Goal: Task Accomplishment & Management: Manage account settings

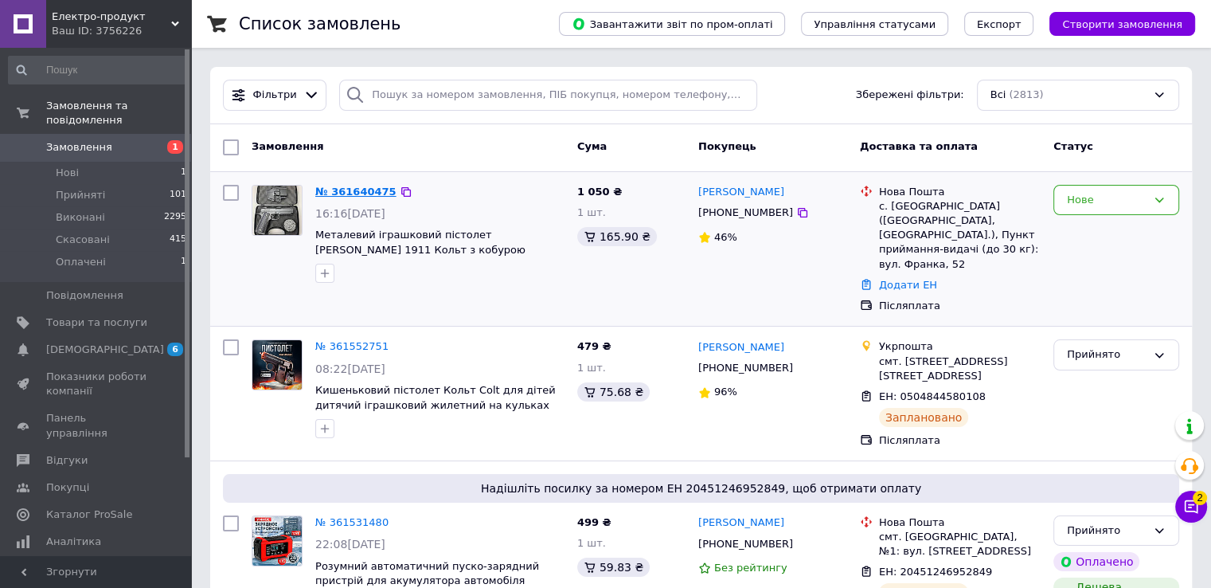
drag, startPoint x: 347, startPoint y: 201, endPoint x: 336, endPoint y: 192, distance: 14.7
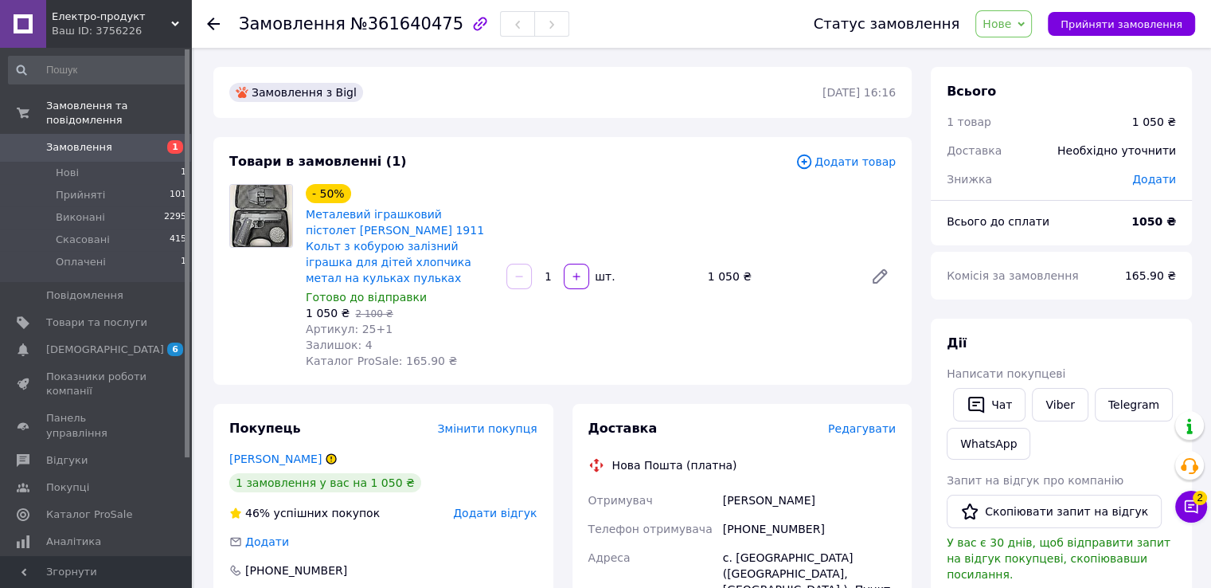
scroll to position [318, 0]
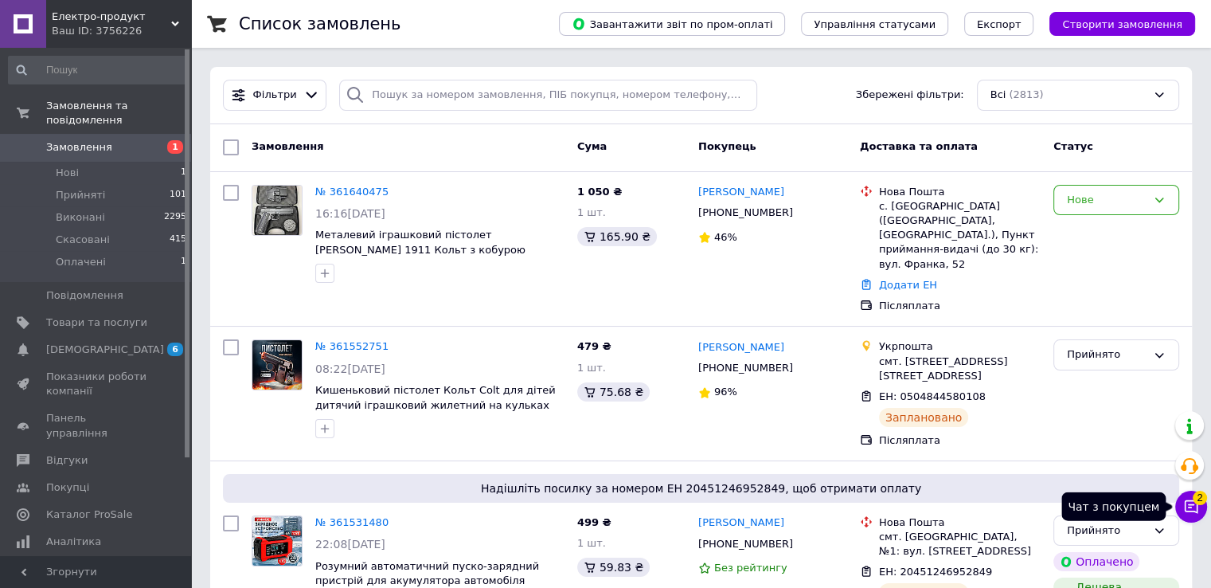
click at [1194, 508] on icon at bounding box center [1191, 506] width 16 height 16
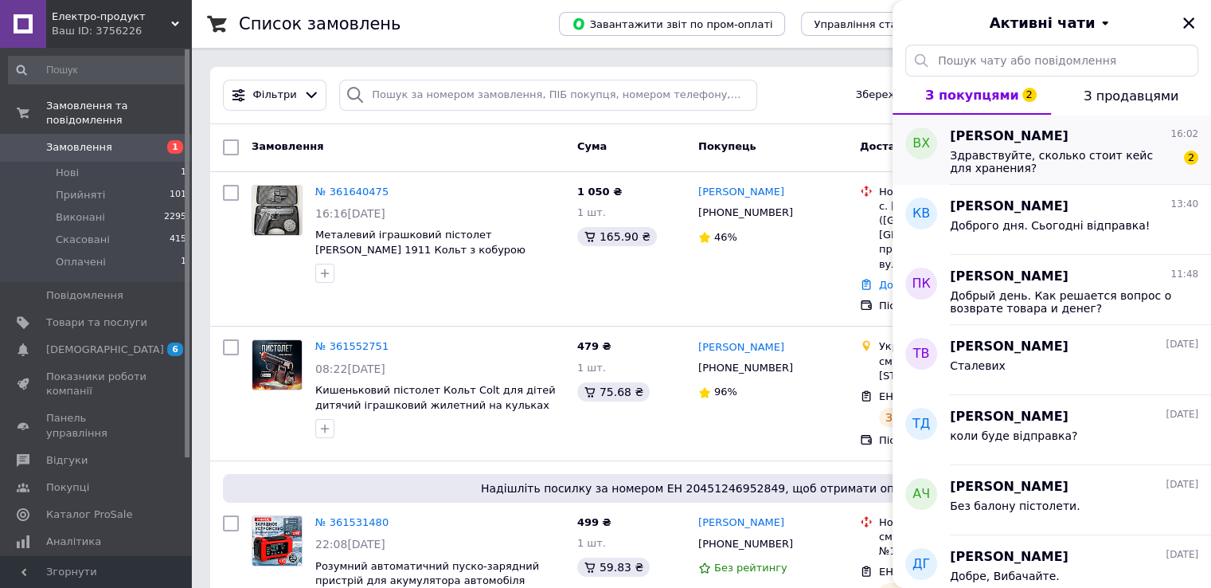
click at [1084, 179] on div "Вікторія Холод 16:02 Здравствуйте, сколько стоит кейс для хранения? 2" at bounding box center [1080, 150] width 261 height 70
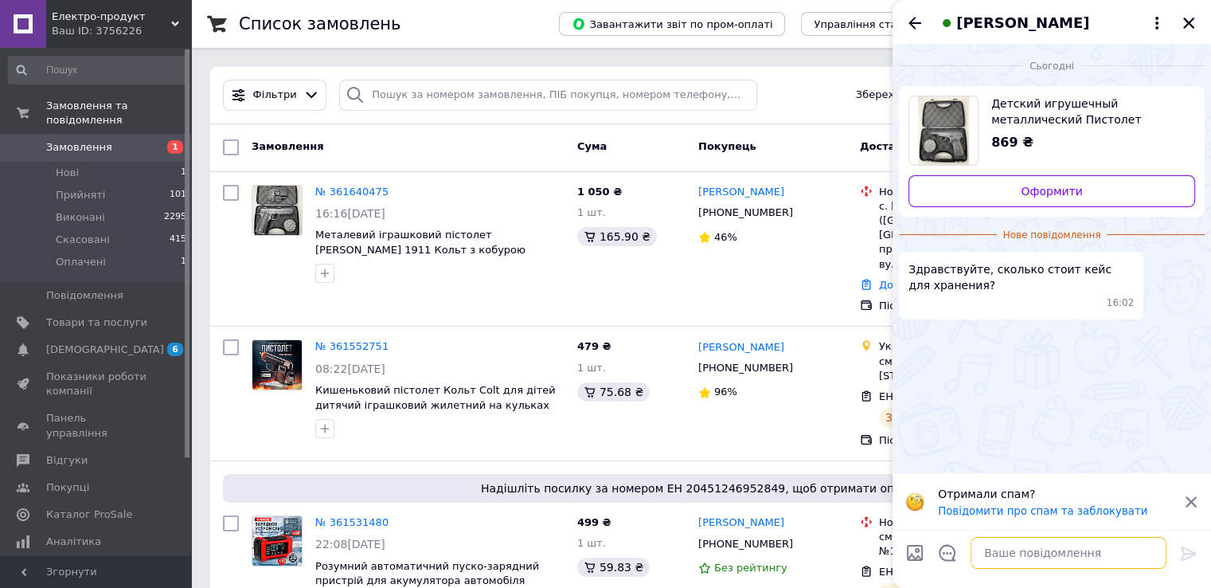
click at [1037, 555] on textarea at bounding box center [1069, 553] width 196 height 32
type textarea "500 грн"
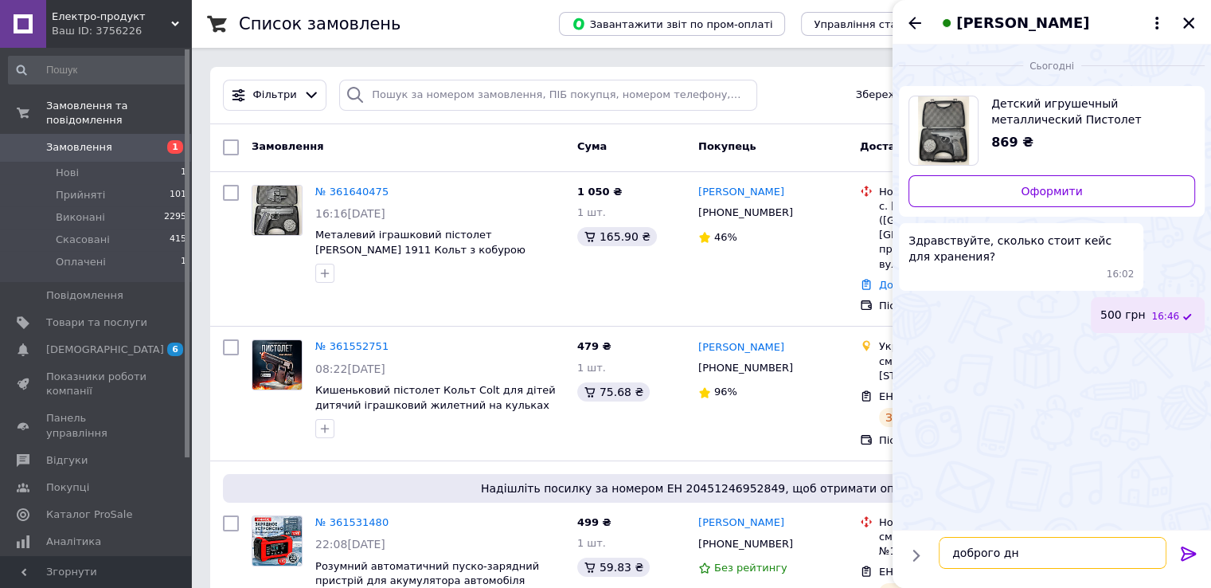
type textarea "доброго дня"
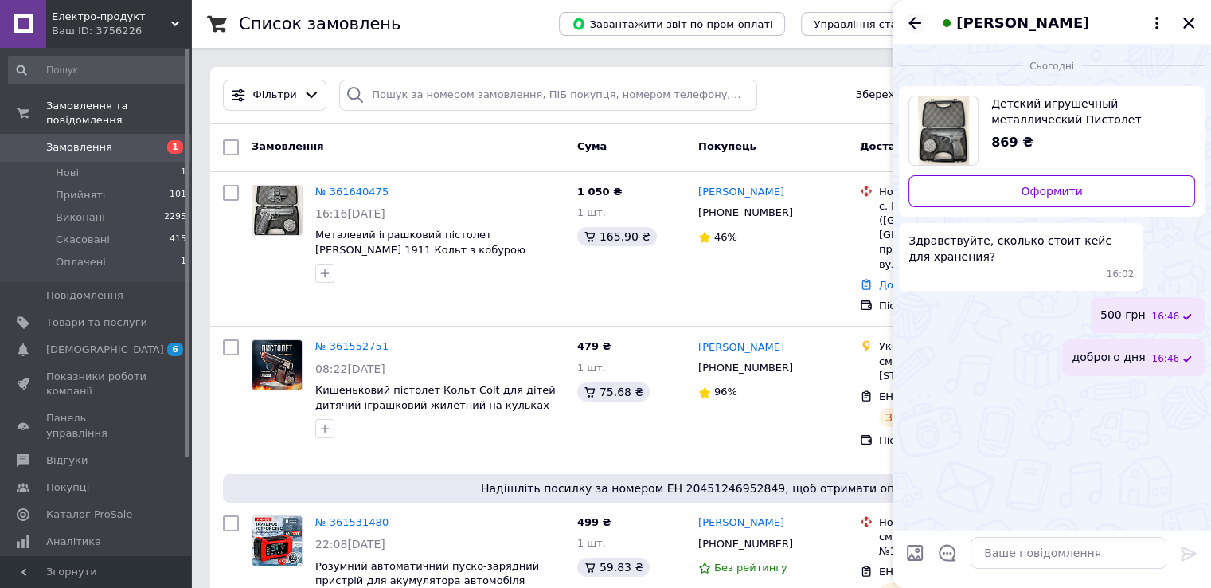
click at [910, 21] on icon "Назад" at bounding box center [914, 23] width 13 height 12
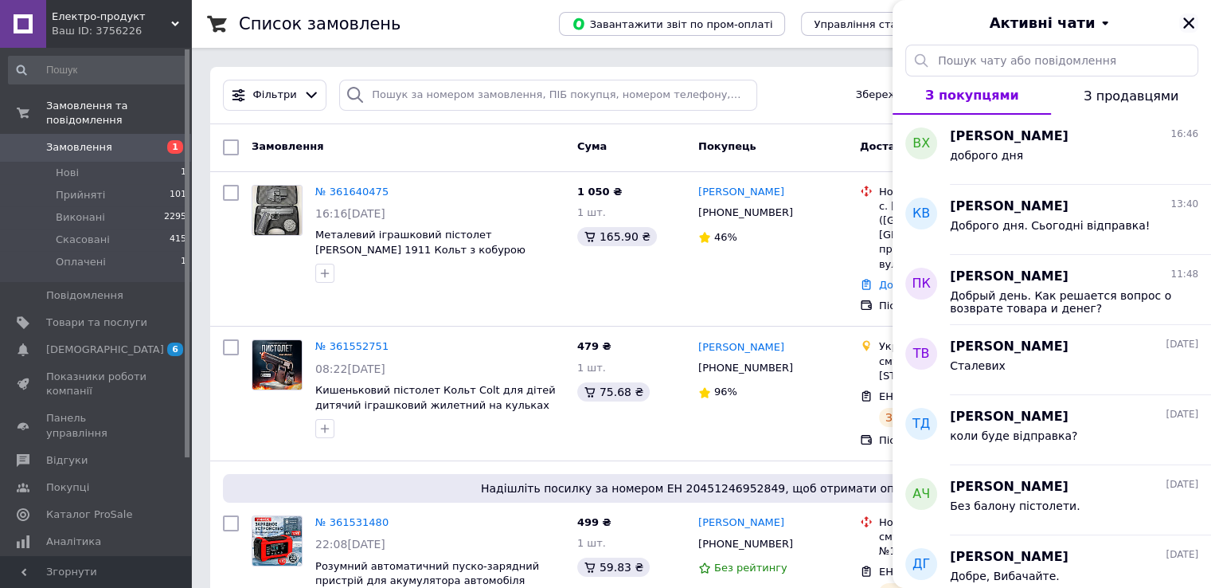
click at [1182, 23] on icon "Закрити" at bounding box center [1189, 23] width 14 height 14
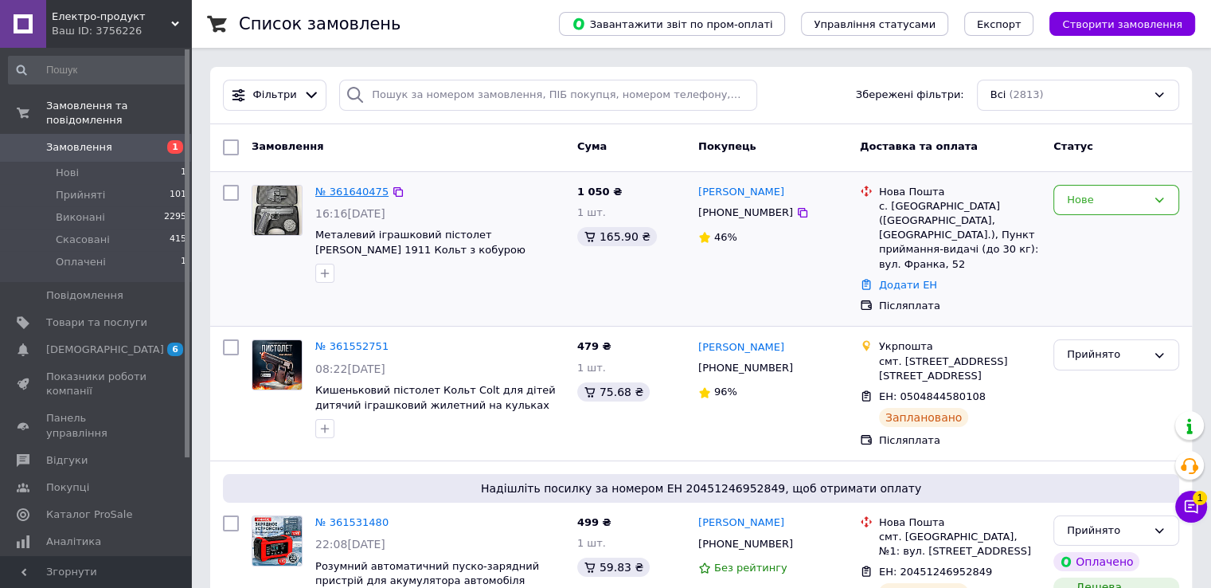
drag, startPoint x: 354, startPoint y: 201, endPoint x: 341, endPoint y: 186, distance: 19.8
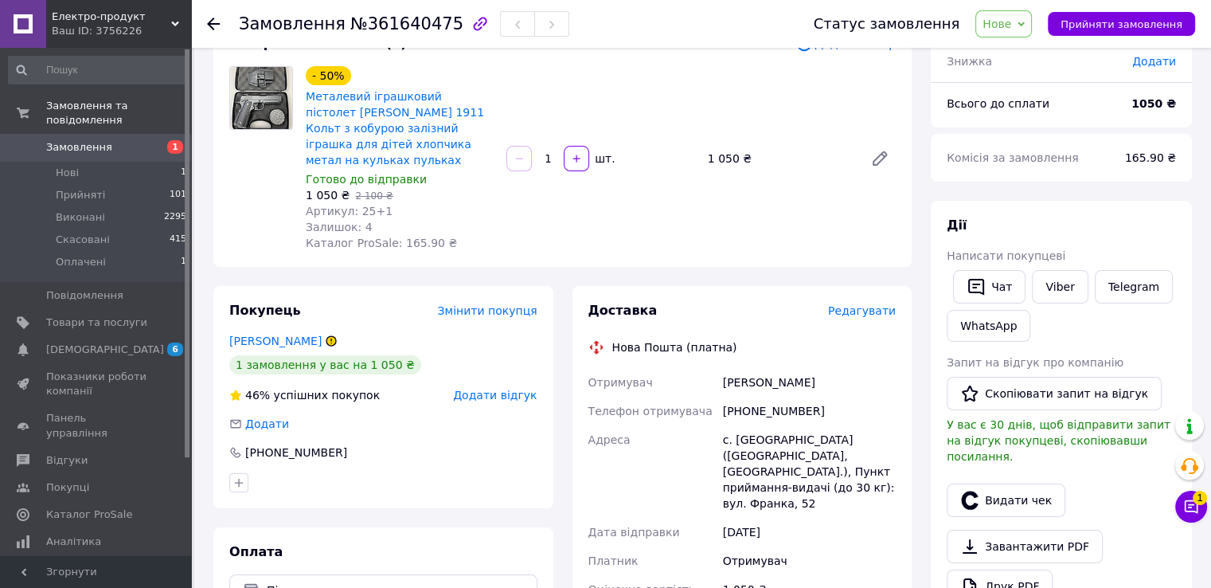
scroll to position [239, 0]
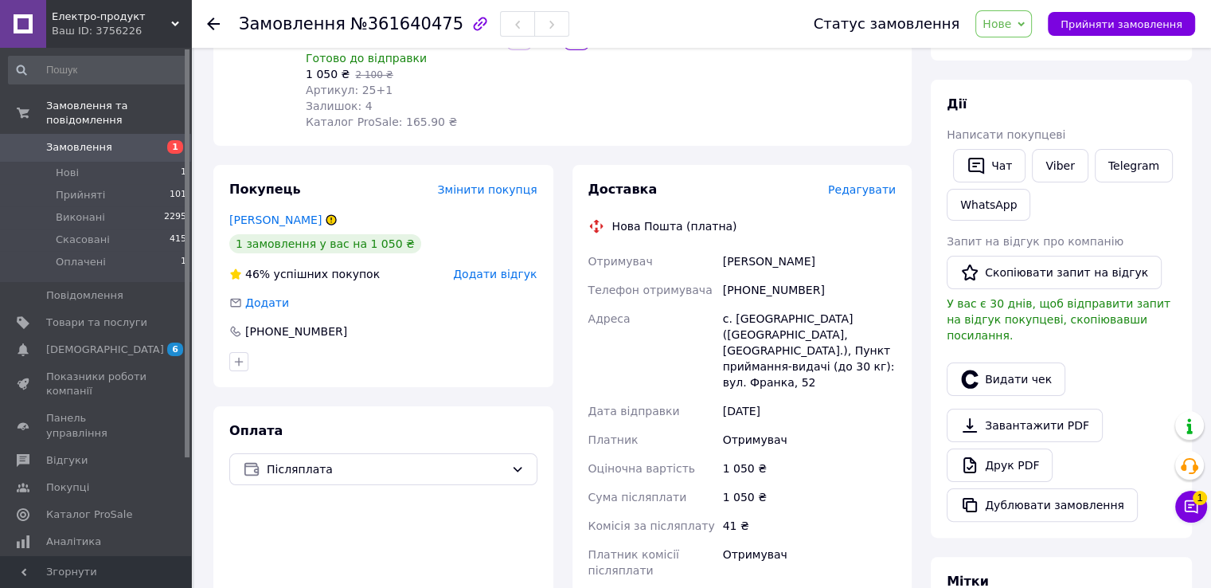
click at [1011, 21] on span "Нове" at bounding box center [997, 24] width 29 height 13
click at [1018, 48] on li "Прийнято" at bounding box center [1012, 56] width 73 height 24
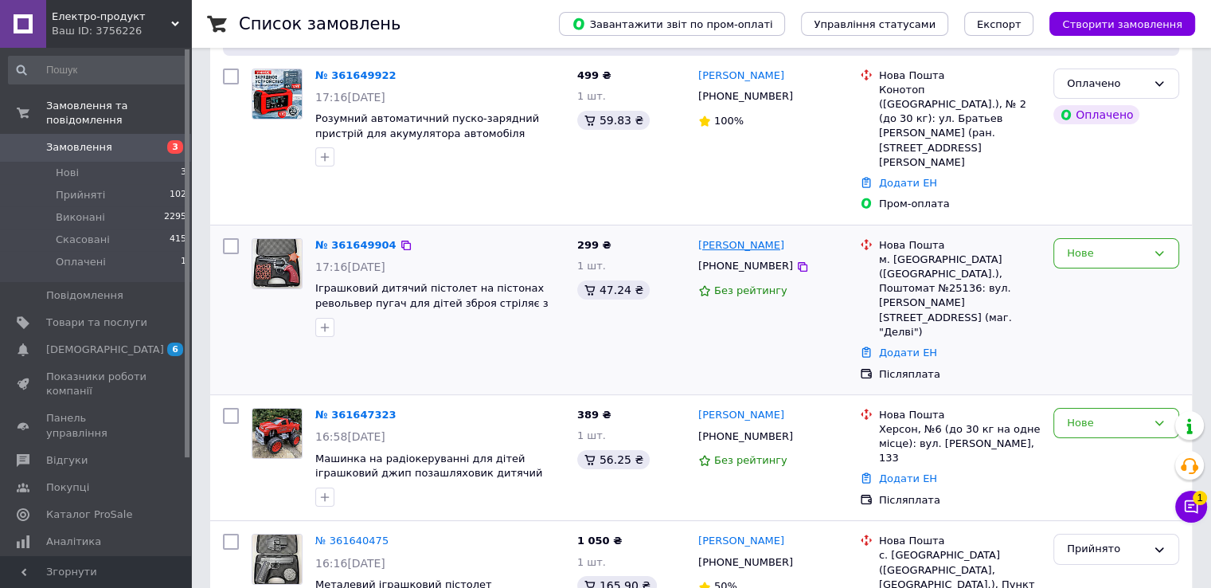
scroll to position [159, 0]
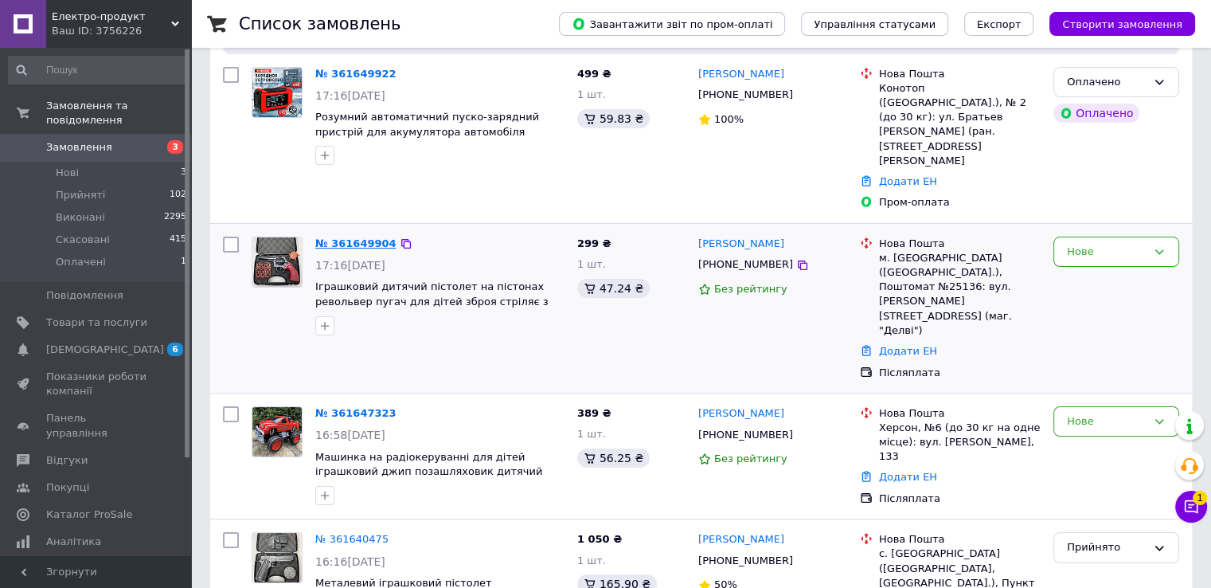
drag, startPoint x: 348, startPoint y: 200, endPoint x: 360, endPoint y: 201, distance: 12.0
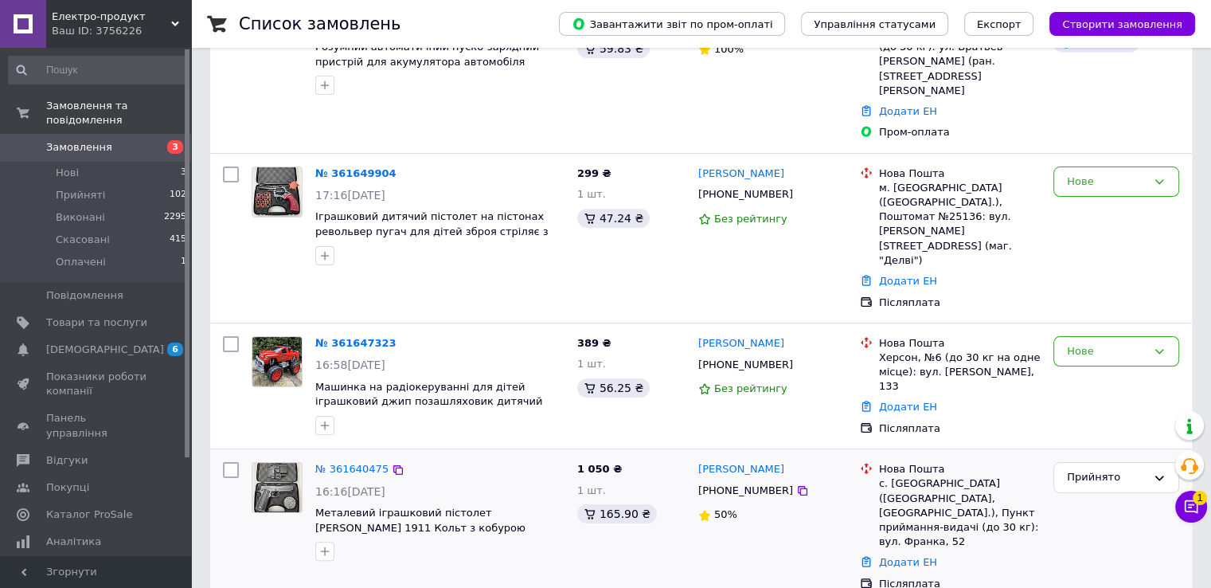
scroll to position [318, 0]
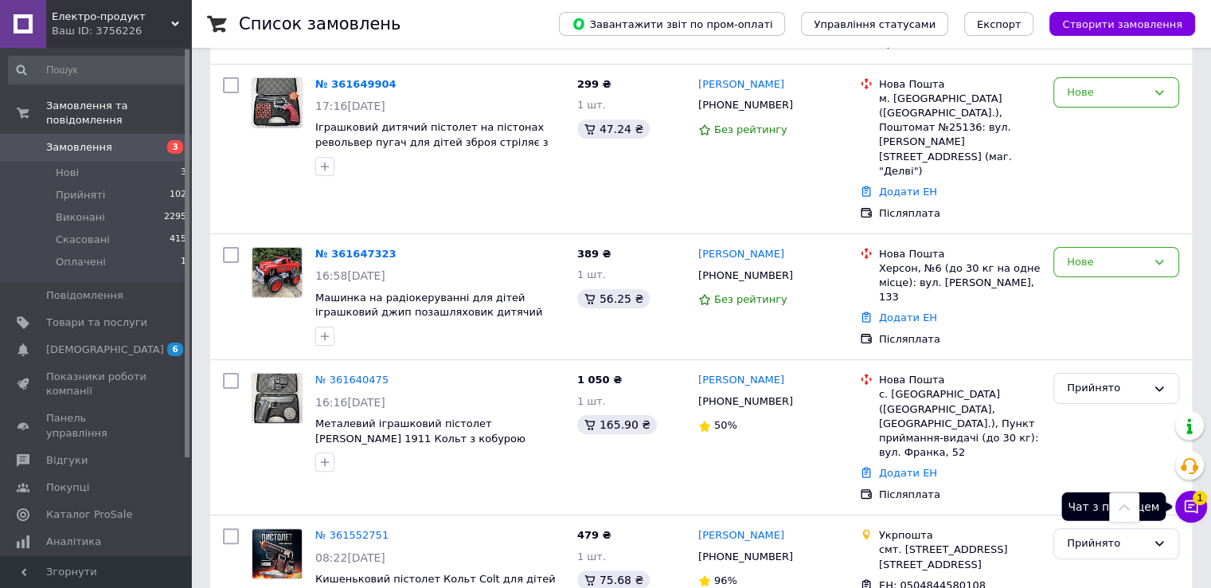
click at [1198, 509] on icon at bounding box center [1191, 506] width 16 height 16
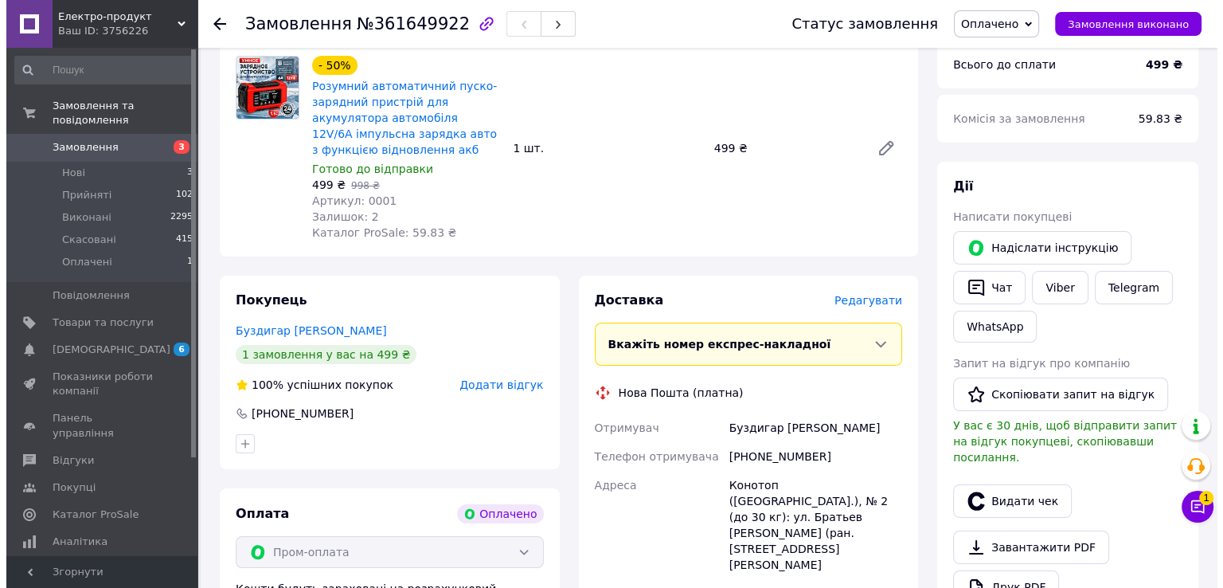
scroll to position [282, 0]
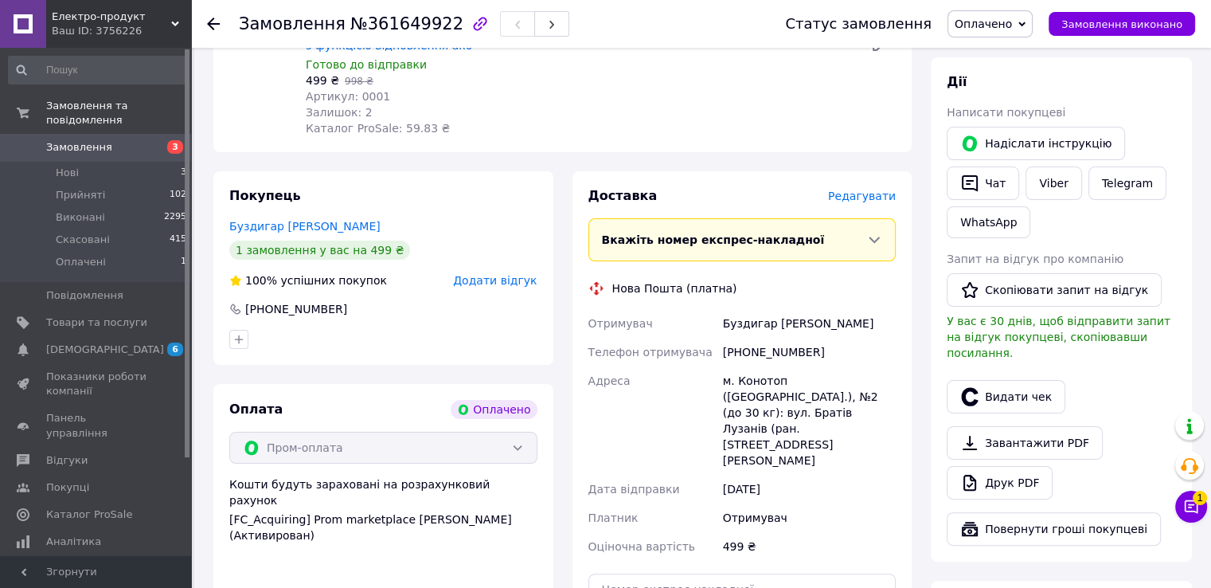
click at [880, 202] on span "Редагувати" at bounding box center [862, 195] width 68 height 13
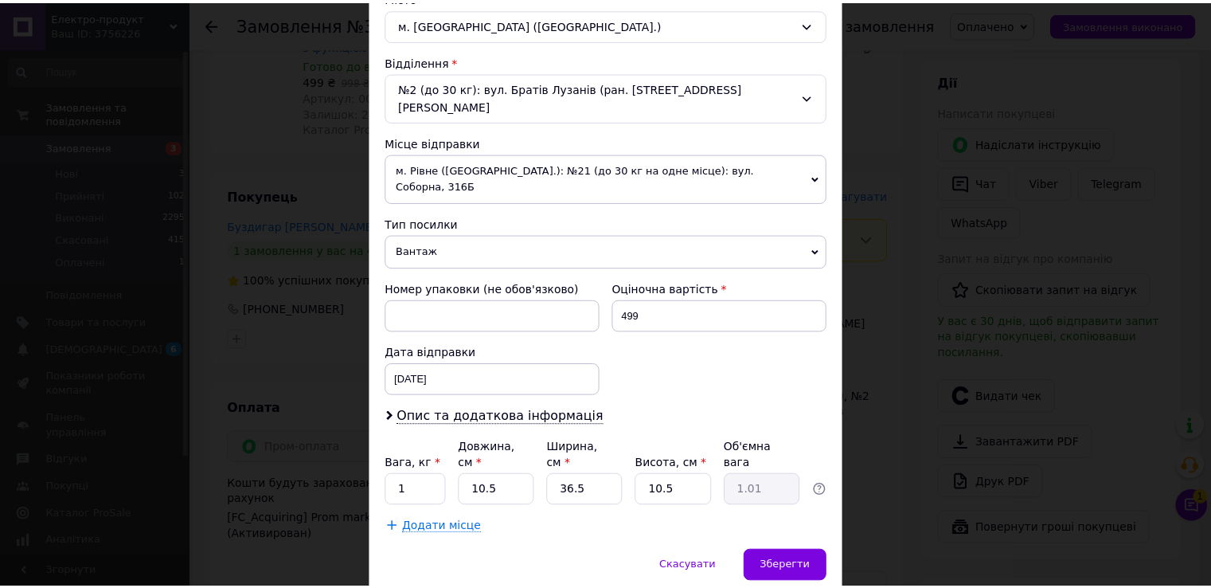
scroll to position [465, 0]
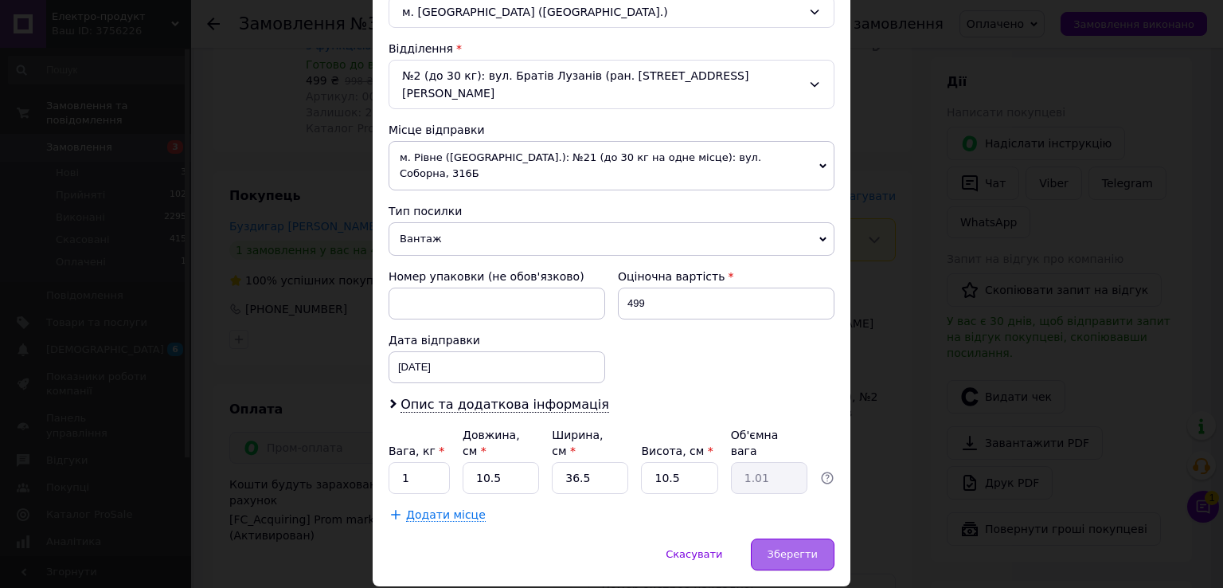
click at [808, 548] on span "Зберегти" at bounding box center [793, 554] width 50 height 12
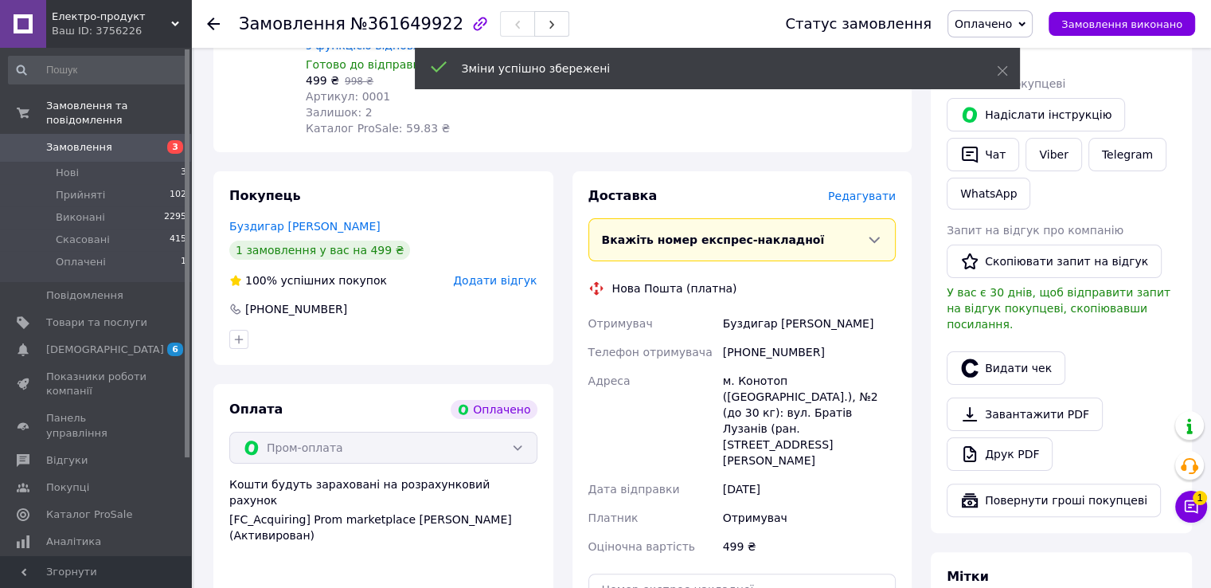
click at [1002, 29] on span "Оплачено" at bounding box center [983, 24] width 57 height 13
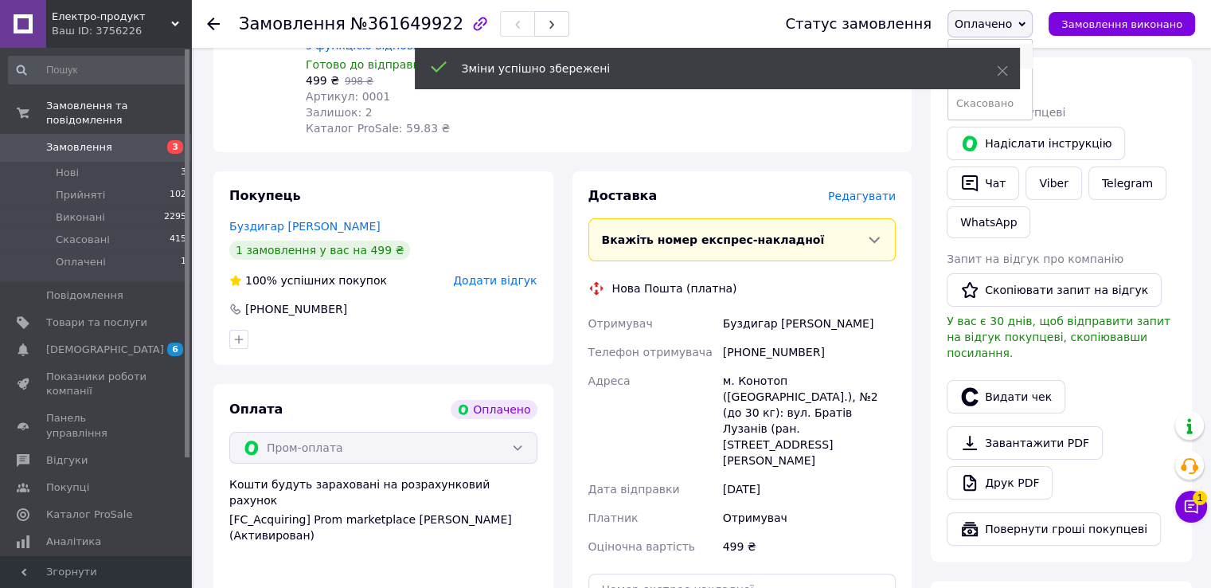
click at [1029, 58] on li "Прийнято" at bounding box center [990, 56] width 84 height 24
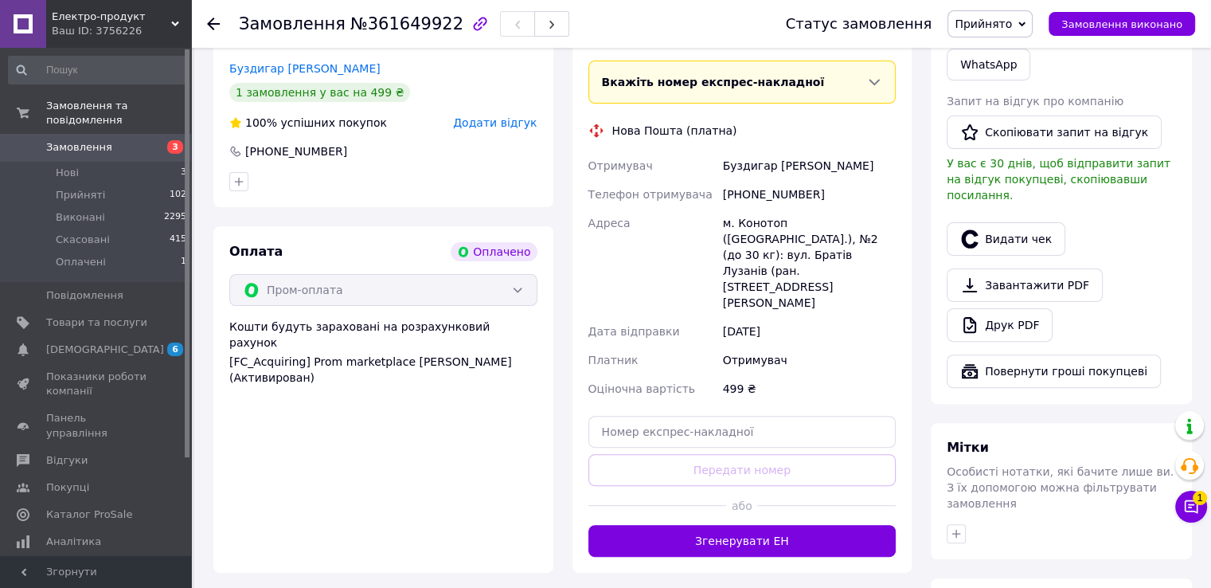
scroll to position [441, 0]
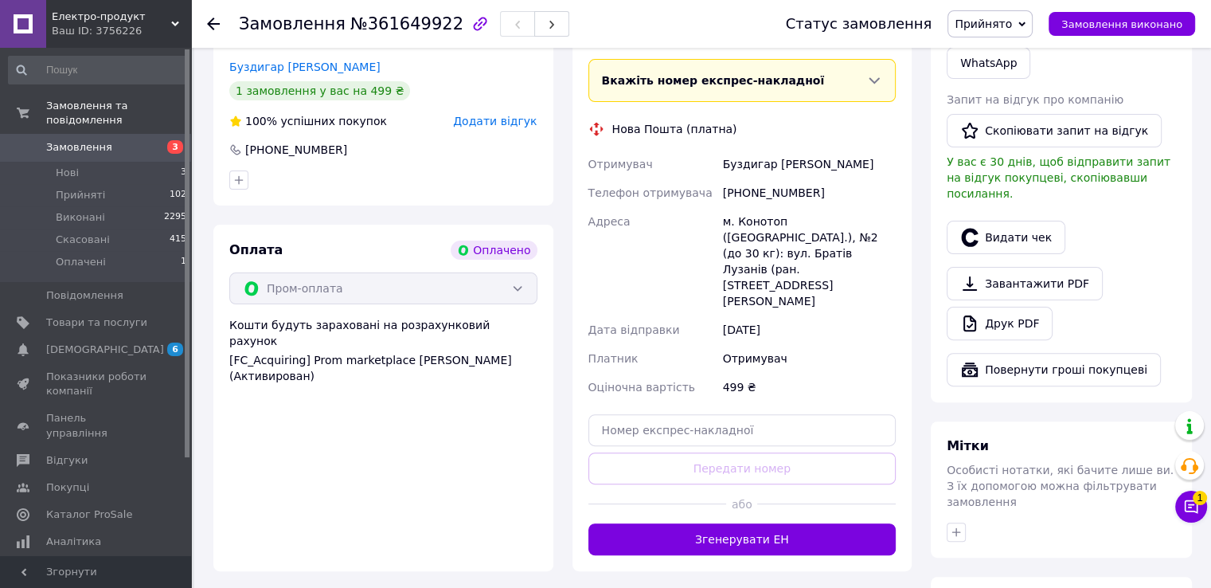
click at [838, 510] on div "Доставка [PERSON_NAME] Вкажіть номер експрес-накладної Обов'язково введіть номе…" at bounding box center [742, 291] width 340 height 559
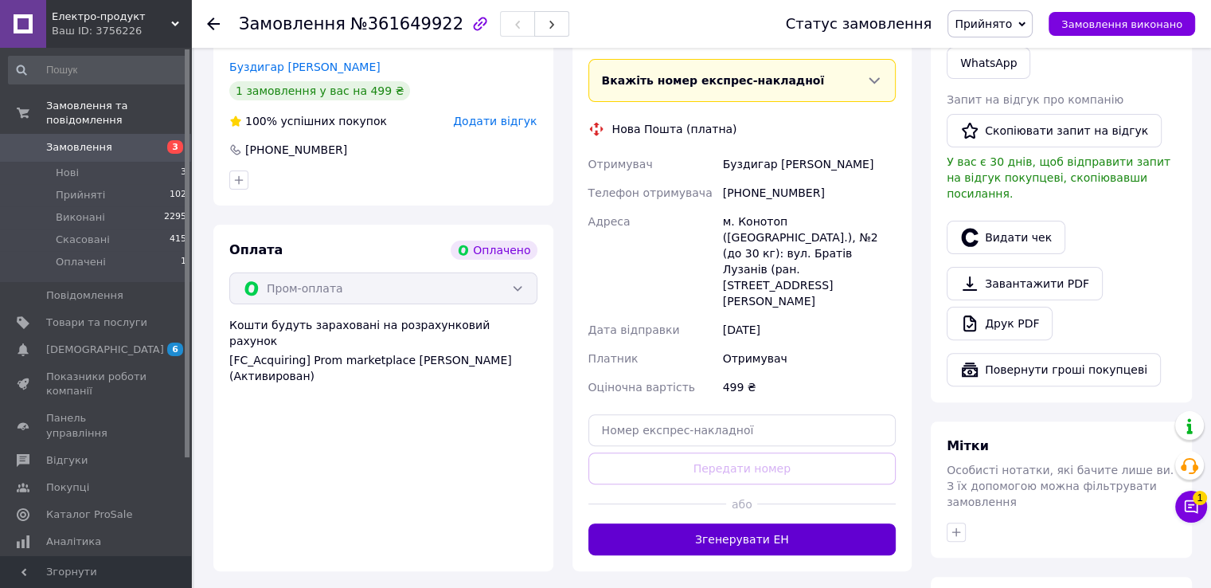
click at [838, 523] on button "Згенерувати ЕН" at bounding box center [742, 539] width 308 height 32
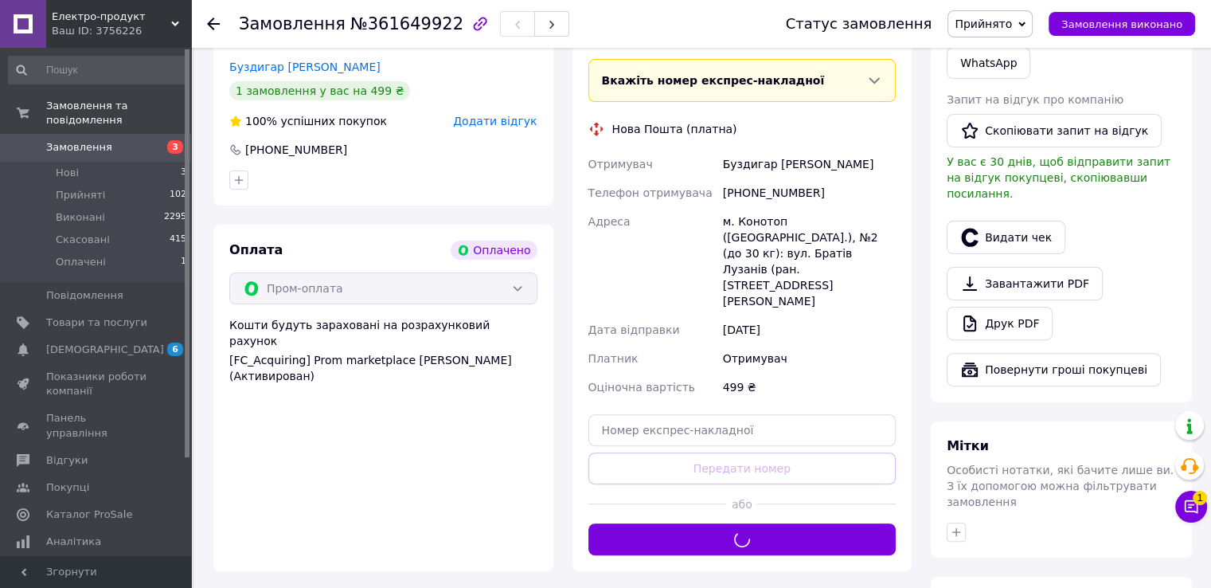
scroll to position [361, 0]
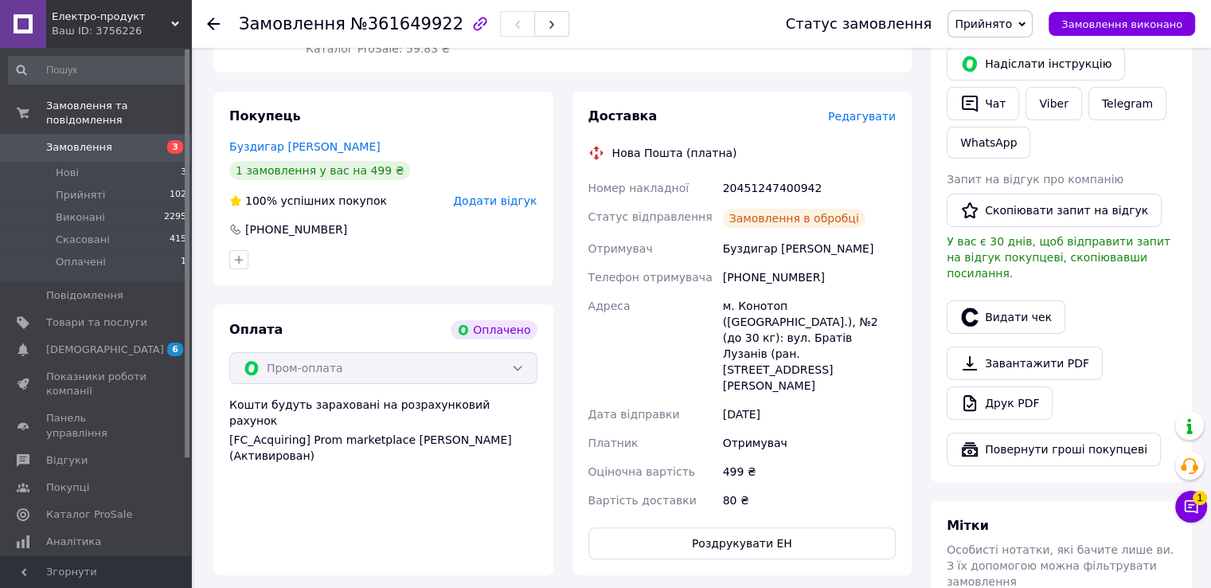
click at [780, 193] on div "20451247400942" at bounding box center [809, 188] width 179 height 29
copy div "20451247400942"
click at [1200, 510] on button "Чат з покупцем 1" at bounding box center [1191, 506] width 32 height 32
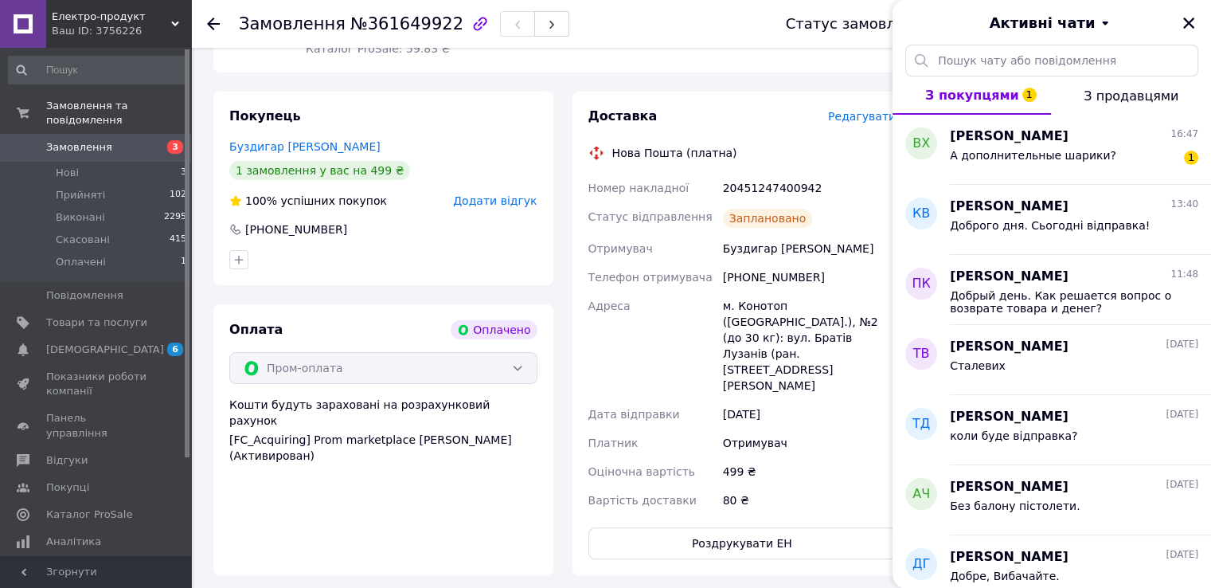
click at [1198, 24] on div "Активні чати" at bounding box center [1052, 22] width 318 height 45
click at [1189, 21] on icon "Закрити" at bounding box center [1189, 23] width 14 height 14
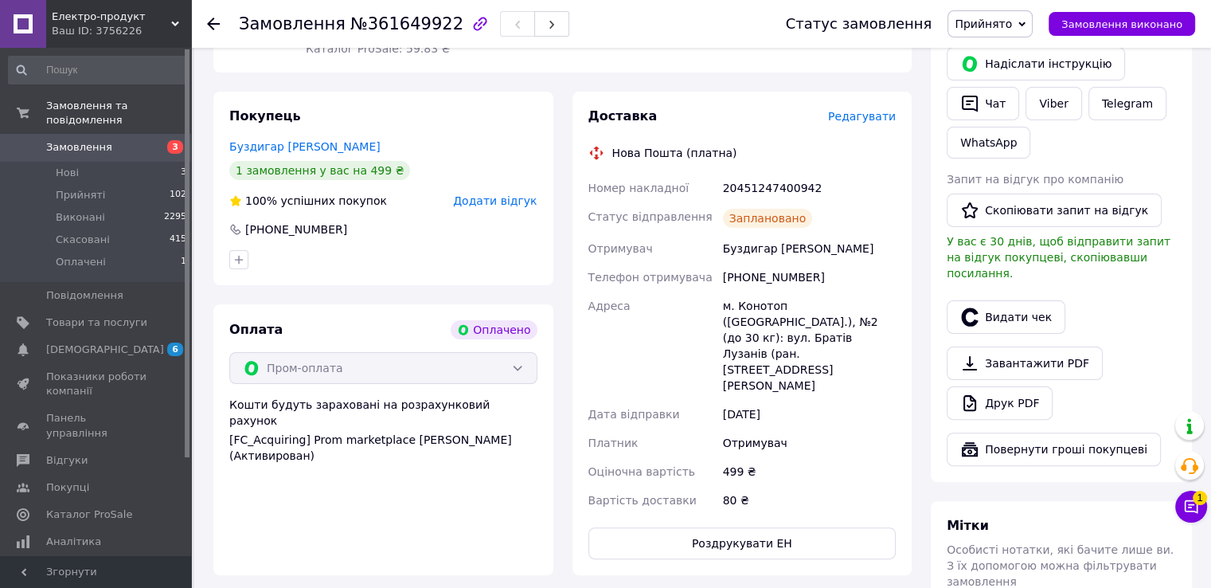
click at [772, 186] on div "20451247400942" at bounding box center [809, 188] width 179 height 29
copy div "20451247400942"
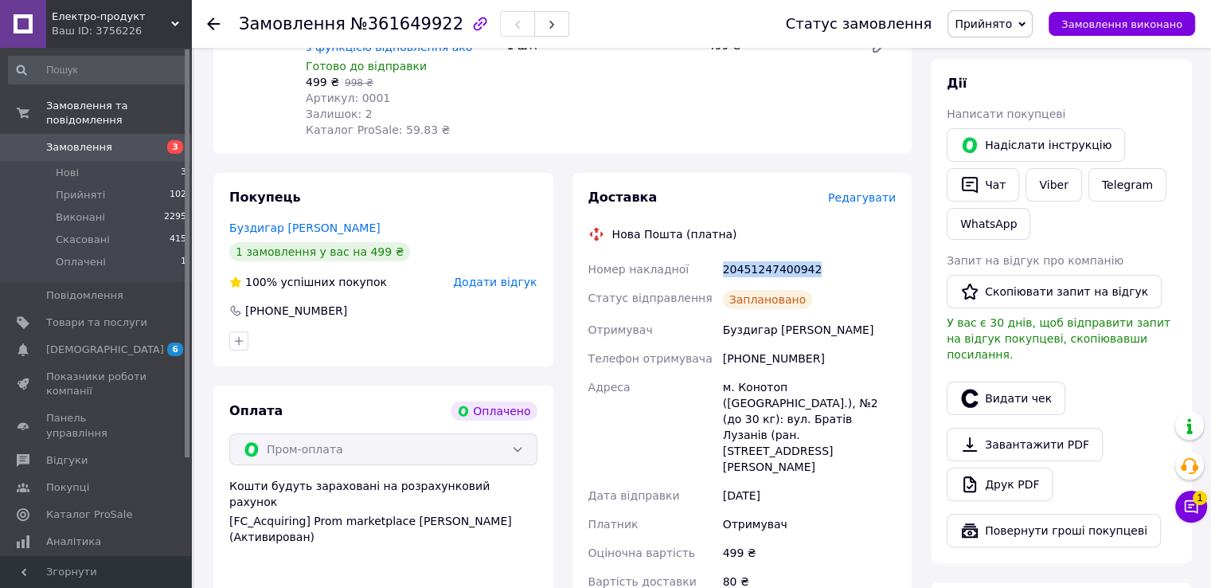
scroll to position [123, 0]
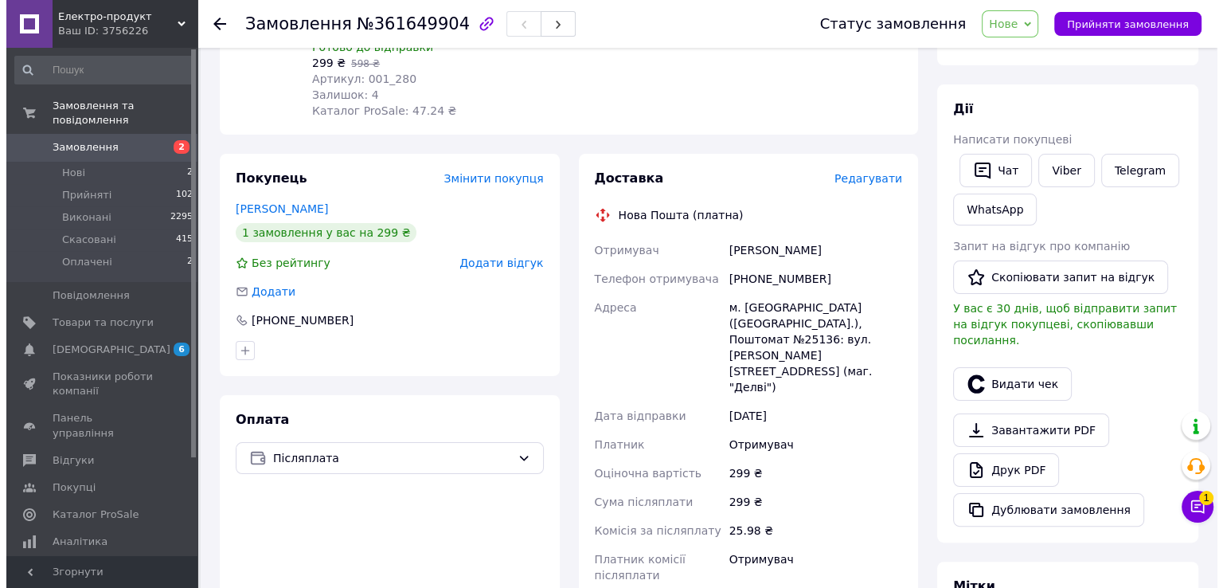
scroll to position [239, 0]
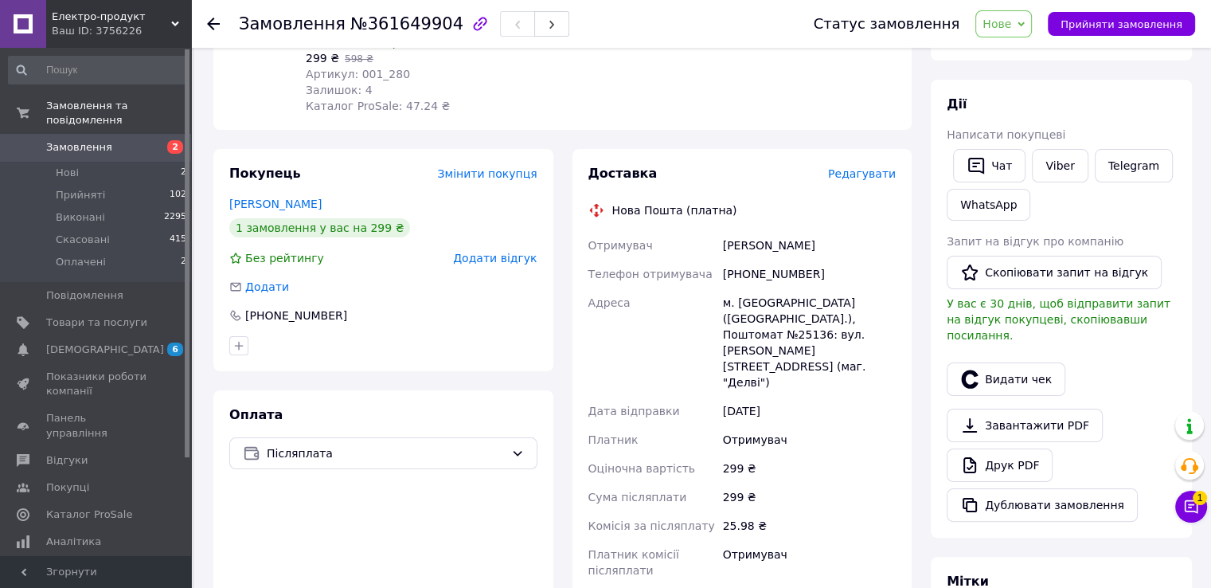
click at [874, 176] on span "Редагувати" at bounding box center [862, 173] width 68 height 13
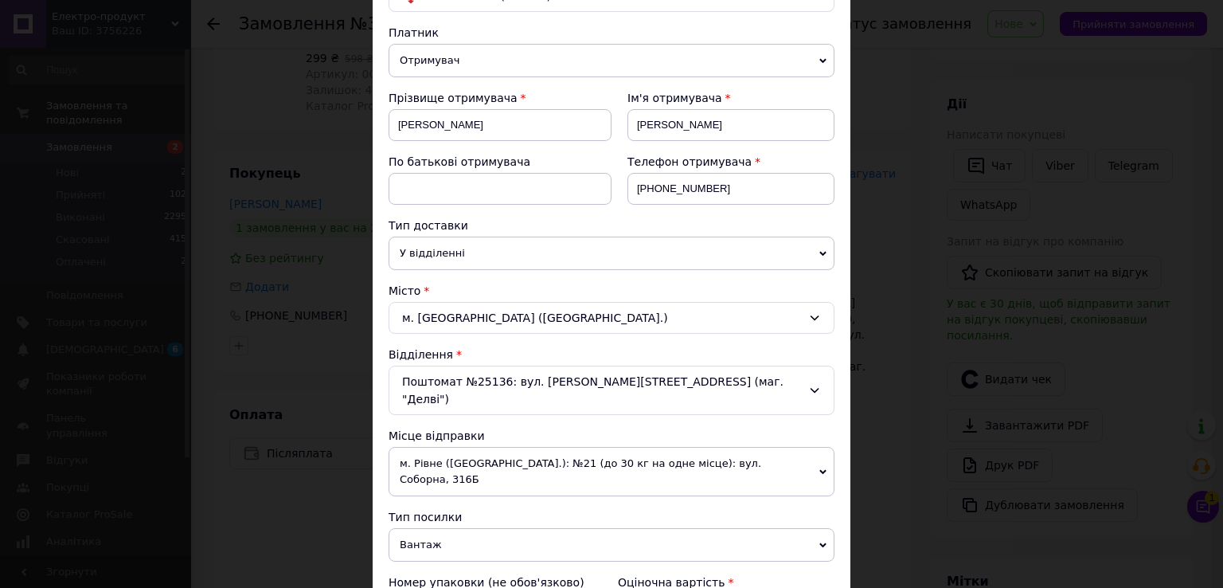
scroll to position [80, 0]
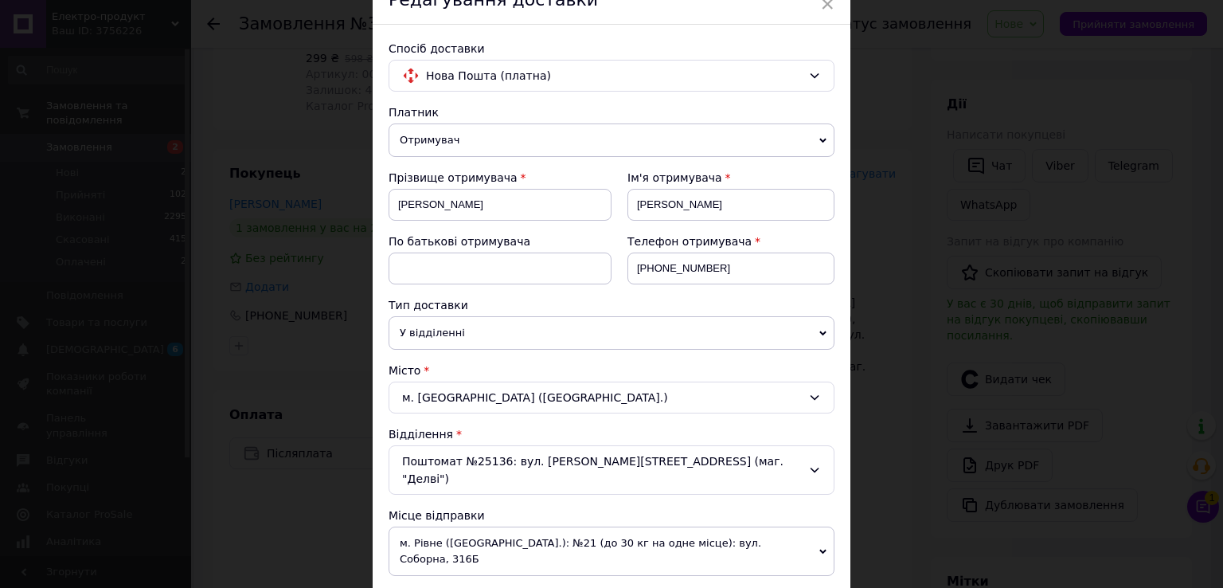
click at [551, 133] on span "Отримувач" at bounding box center [612, 139] width 446 height 33
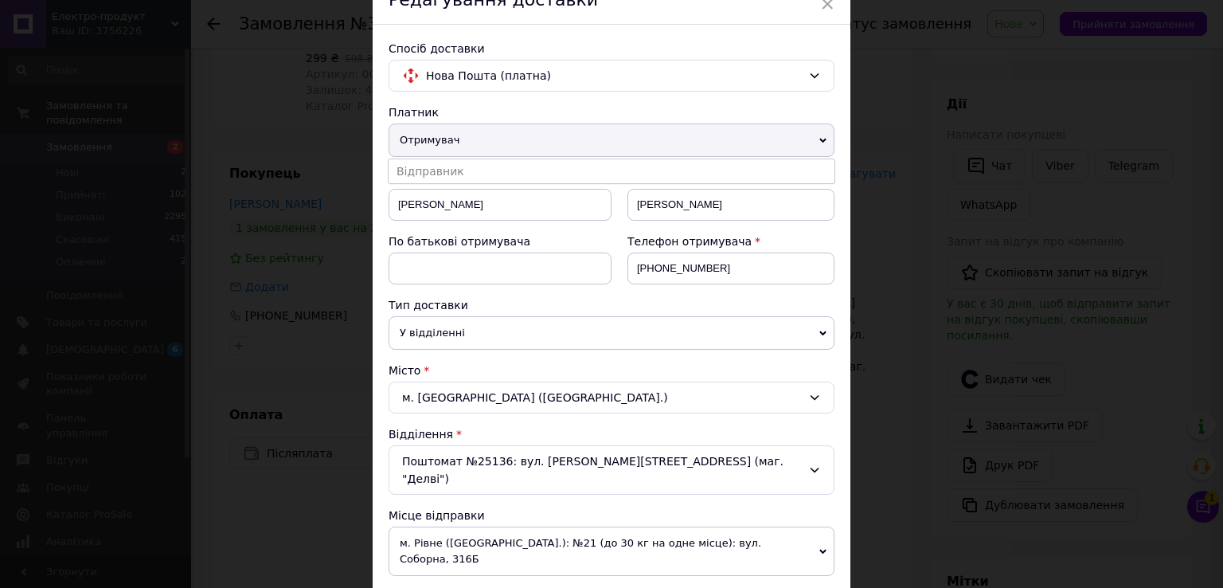
click at [551, 133] on span "Отримувач" at bounding box center [612, 139] width 446 height 33
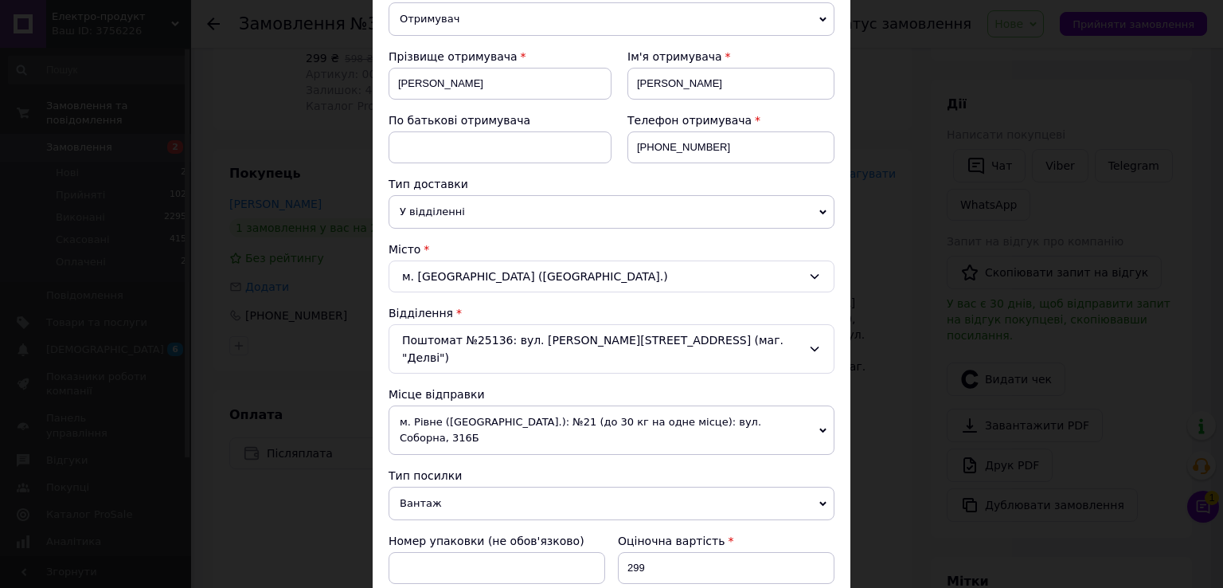
scroll to position [65, 0]
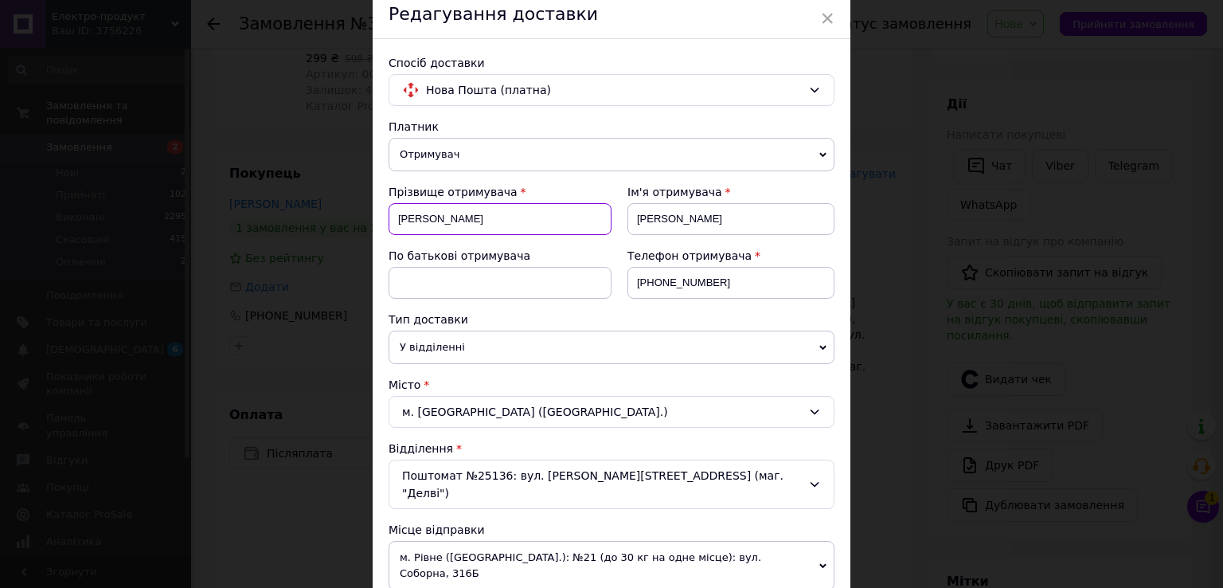
drag, startPoint x: 490, startPoint y: 217, endPoint x: 360, endPoint y: 217, distance: 129.8
click at [360, 217] on div "× Редагування доставки Спосіб доставки Нова Пошта (платна) Платник Отримувач Ві…" at bounding box center [611, 294] width 1223 height 588
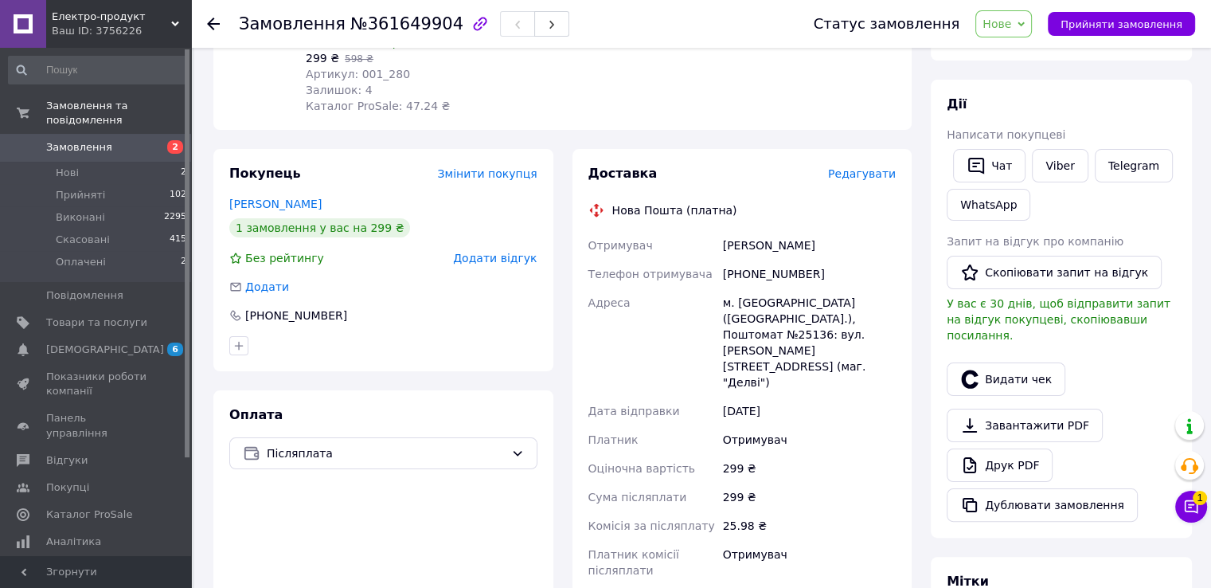
click at [854, 176] on span "Редагувати" at bounding box center [862, 173] width 68 height 13
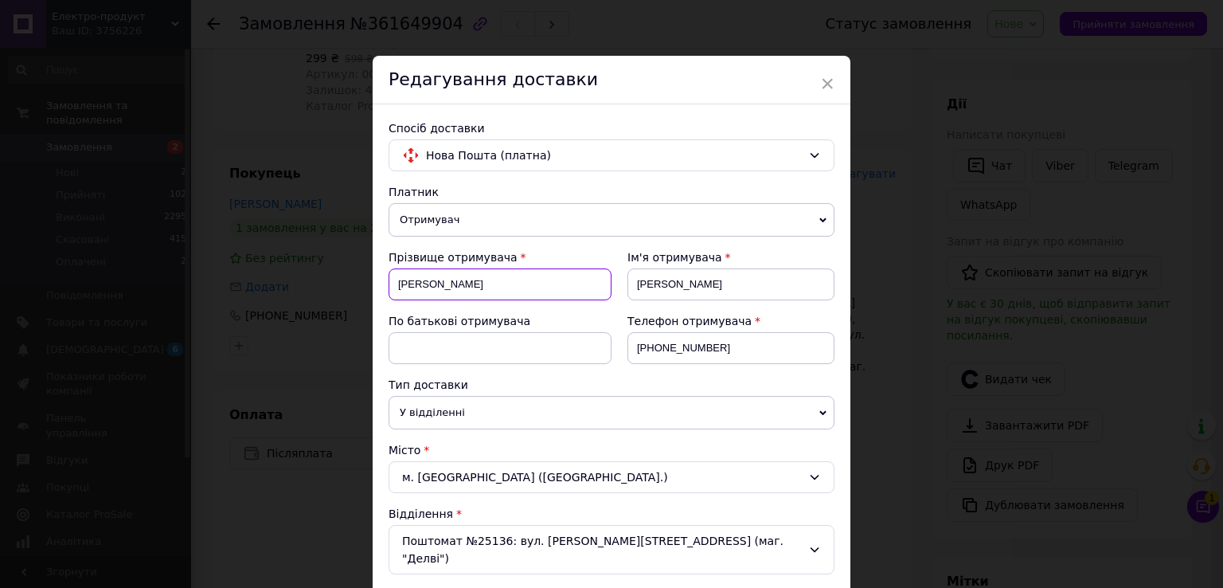
drag, startPoint x: 374, startPoint y: 291, endPoint x: 387, endPoint y: 289, distance: 12.8
click at [341, 289] on div "× Редагування доставки Спосіб доставки Нова Пошта (платна) Платник Отримувач Ві…" at bounding box center [611, 294] width 1223 height 588
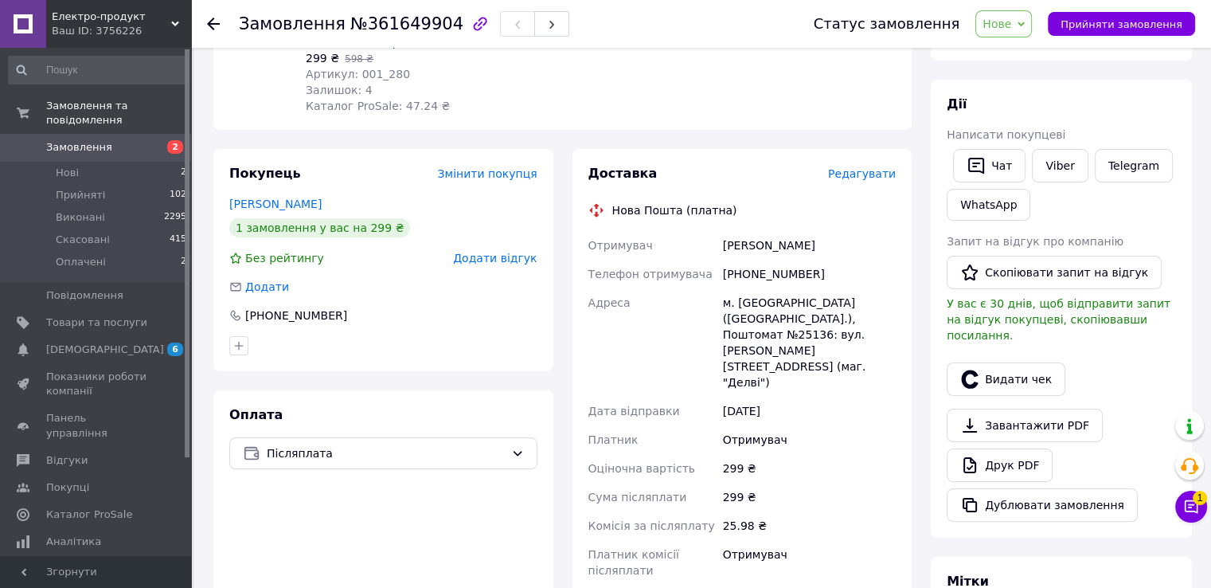
click at [853, 178] on span "Редагувати" at bounding box center [862, 173] width 68 height 13
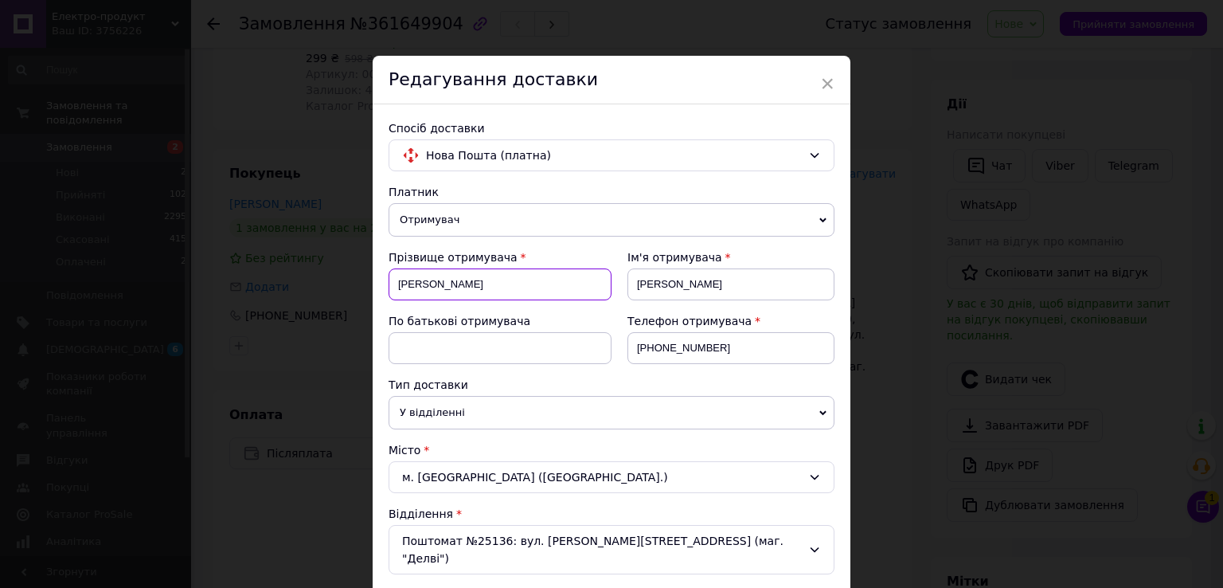
drag, startPoint x: 438, startPoint y: 288, endPoint x: 396, endPoint y: 286, distance: 42.3
click at [396, 286] on input "Шмаков" at bounding box center [500, 284] width 223 height 32
drag, startPoint x: 680, startPoint y: 350, endPoint x: 657, endPoint y: 351, distance: 23.1
click at [657, 351] on input "[PHONE_NUMBER]" at bounding box center [730, 348] width 207 height 32
type input "+380981119578"
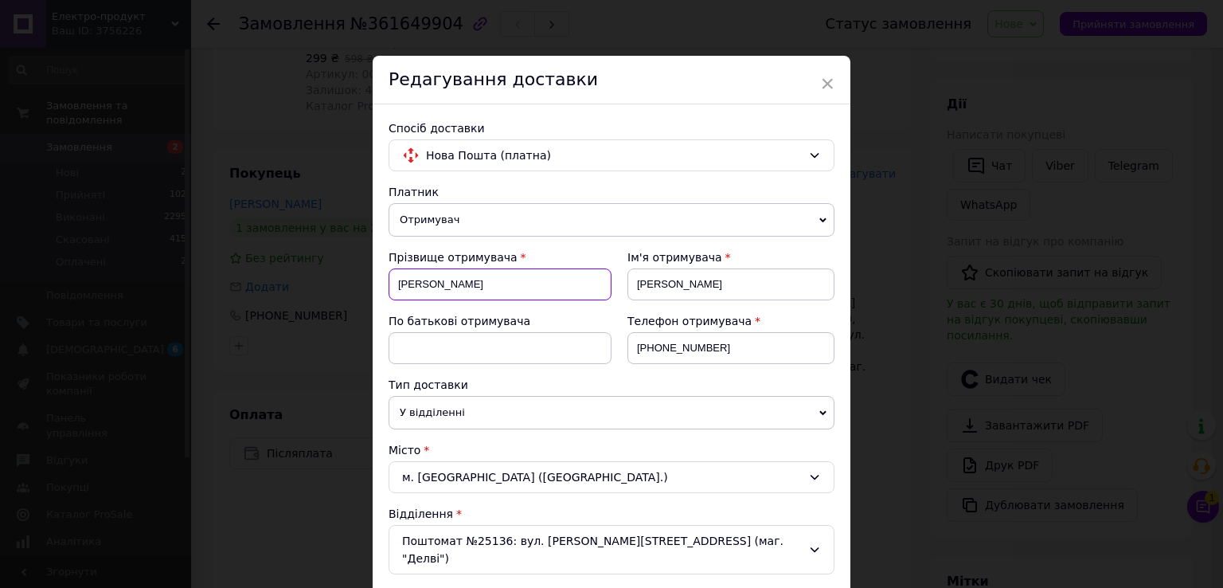
drag, startPoint x: 469, startPoint y: 281, endPoint x: 403, endPoint y: 283, distance: 66.1
click at [403, 283] on input "Шмаков" at bounding box center [500, 284] width 223 height 32
click at [484, 293] on input "Шмаков" at bounding box center [500, 284] width 223 height 32
click at [420, 287] on input "Шмаков" at bounding box center [500, 284] width 223 height 32
drag, startPoint x: 432, startPoint y: 287, endPoint x: 392, endPoint y: 287, distance: 39.8
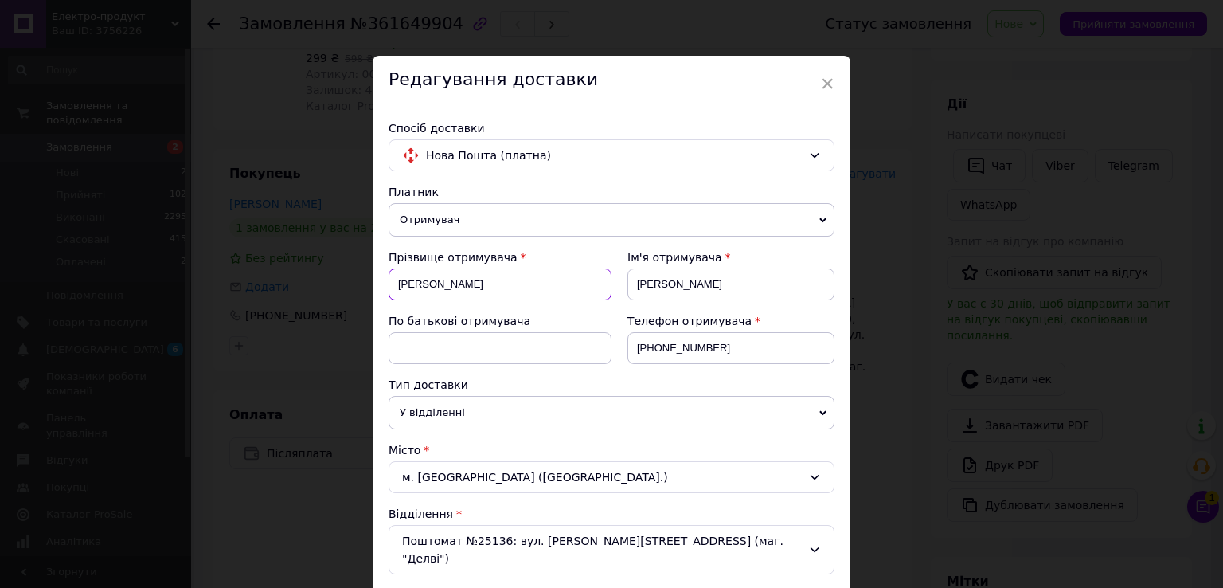
click at [392, 287] on input "Шмаков" at bounding box center [500, 284] width 223 height 32
type input "кучеренко"
drag, startPoint x: 713, startPoint y: 289, endPoint x: 633, endPoint y: 289, distance: 79.6
click at [633, 289] on input "Влодимир" at bounding box center [730, 284] width 207 height 32
type input "Людмила"
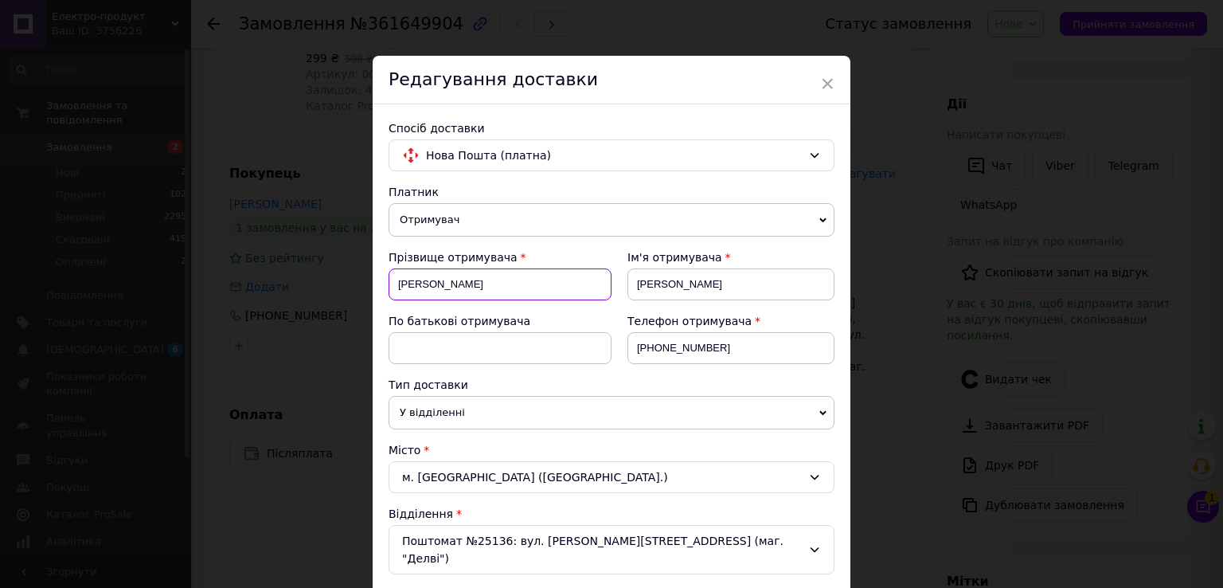
click at [400, 287] on input "кучеренко" at bounding box center [500, 284] width 223 height 32
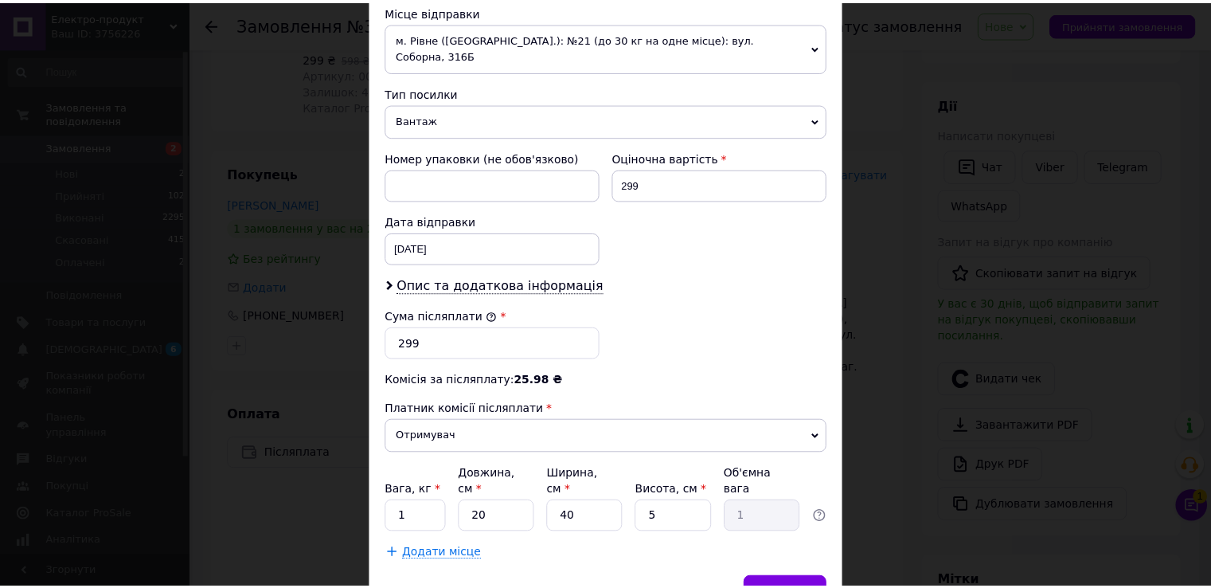
scroll to position [623, 0]
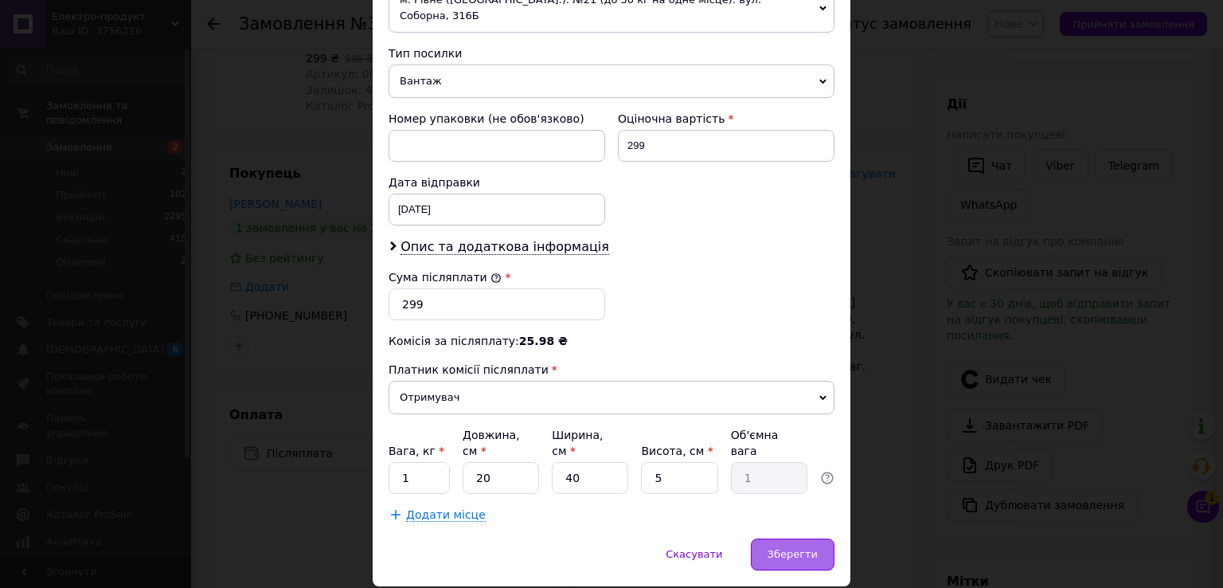
type input "Кучеренко"
click at [801, 548] on span "Зберегти" at bounding box center [793, 554] width 50 height 12
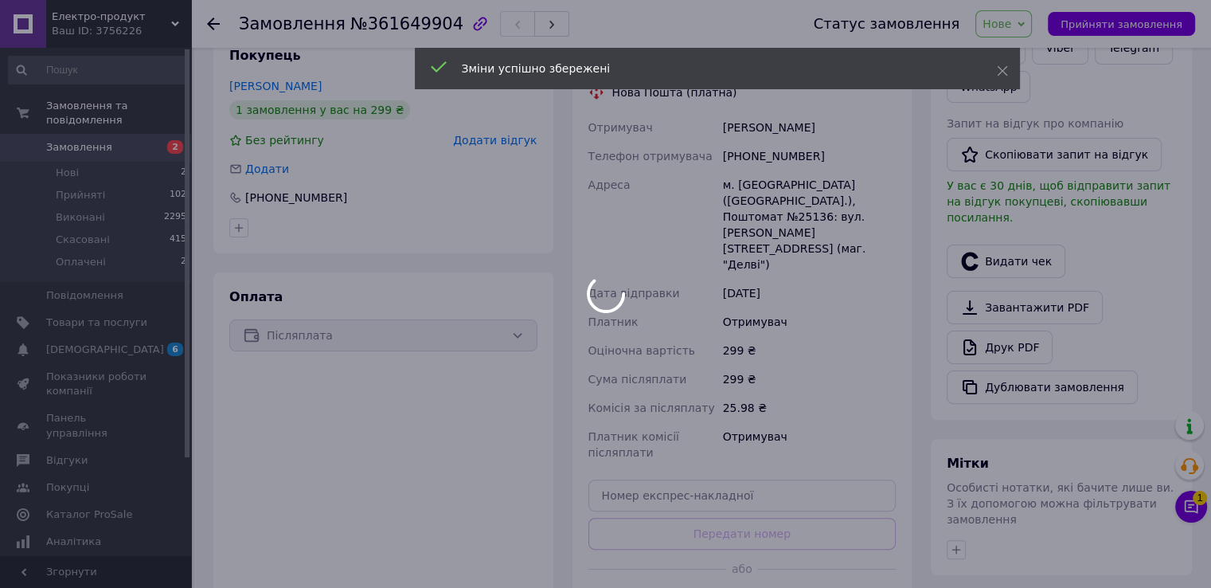
scroll to position [478, 0]
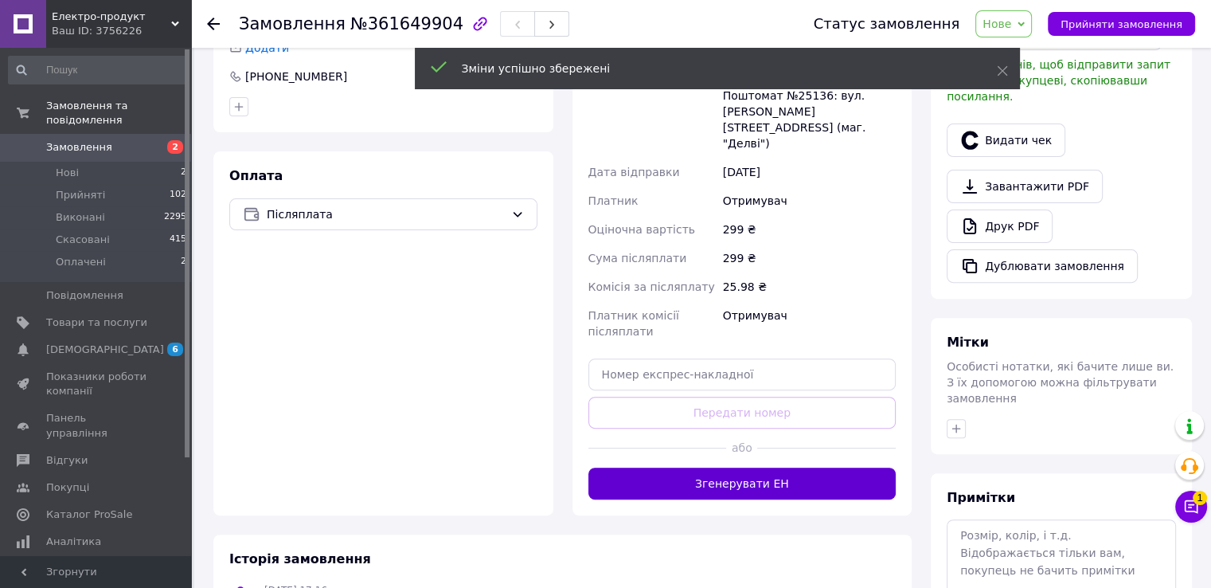
click at [803, 467] on button "Згенерувати ЕН" at bounding box center [742, 483] width 308 height 32
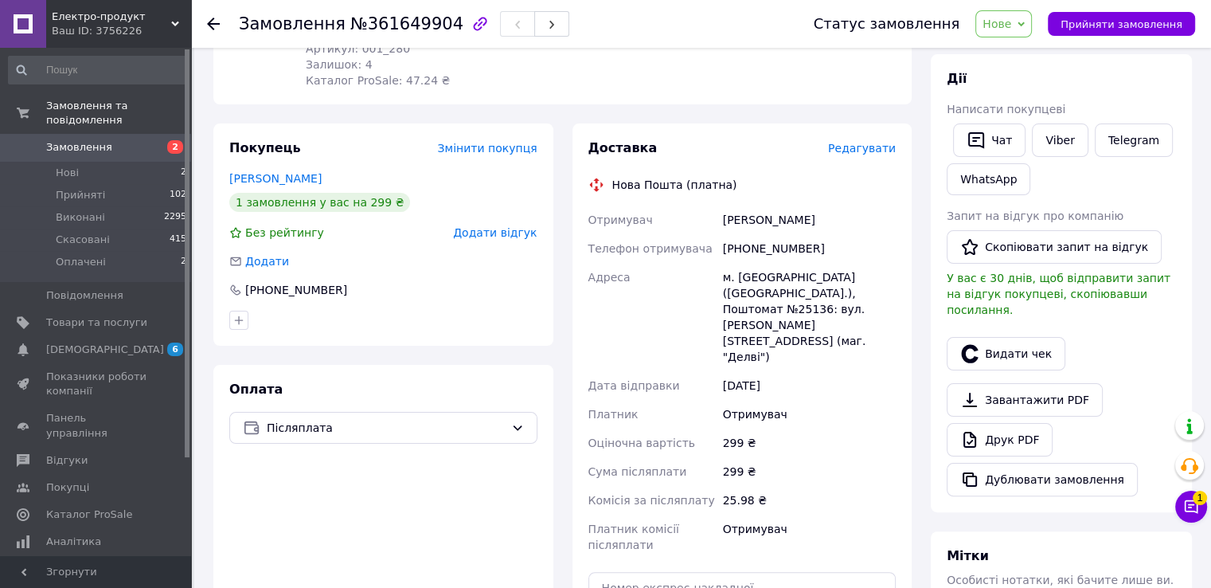
scroll to position [239, 0]
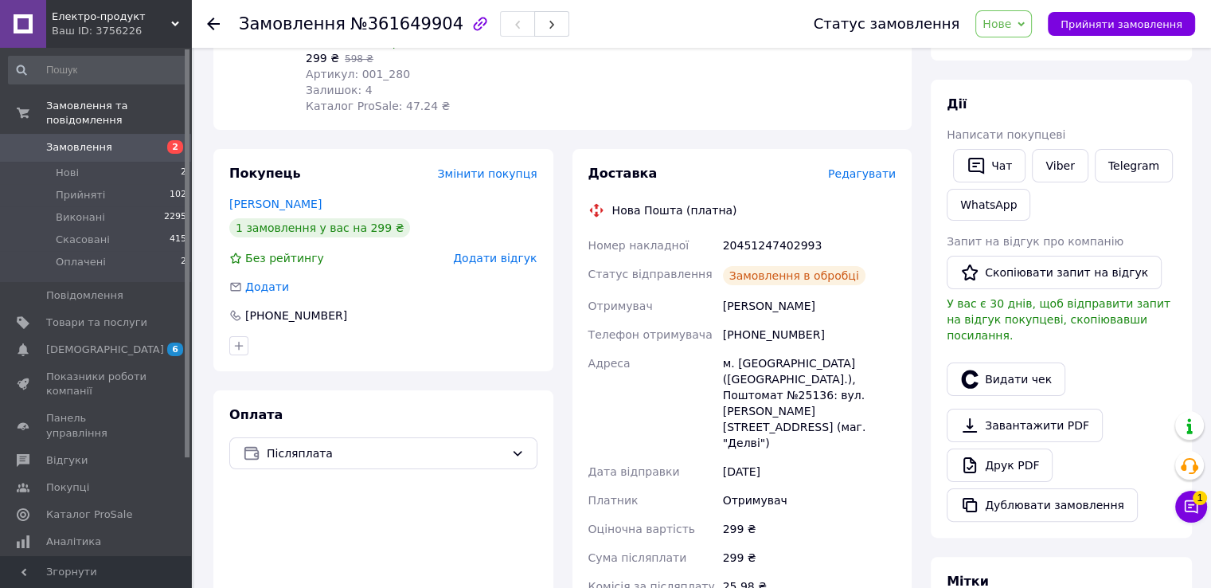
click at [768, 244] on div "20451247402993" at bounding box center [809, 245] width 179 height 29
copy div "20451247402993"
drag, startPoint x: 1013, startPoint y: 25, endPoint x: 1025, endPoint y: 55, distance: 32.5
click at [1011, 26] on span "Нове" at bounding box center [997, 24] width 29 height 13
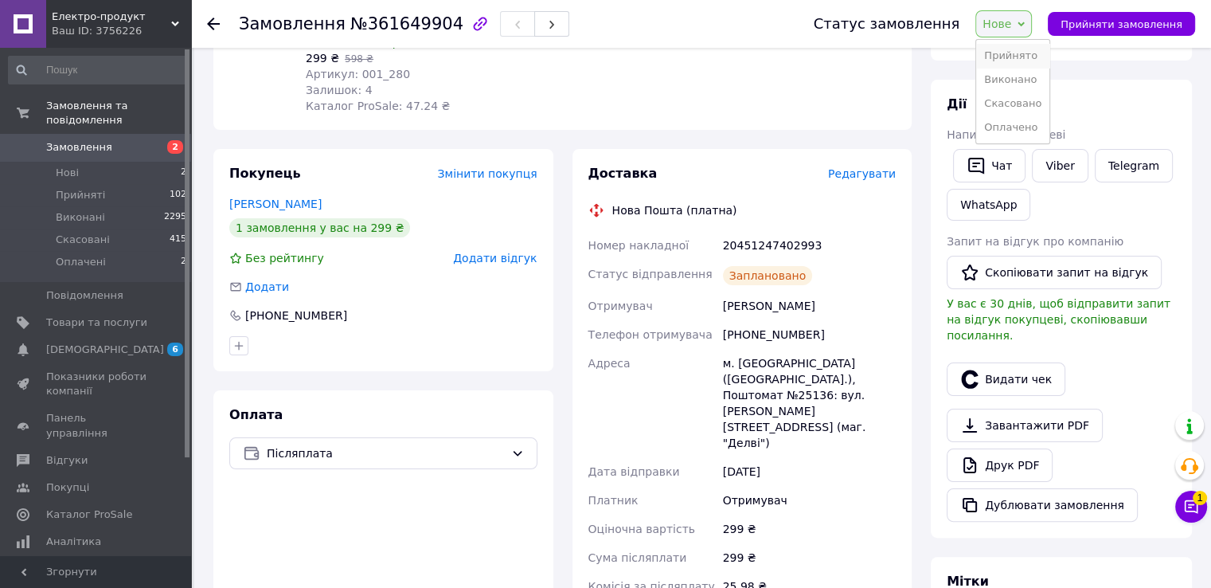
click at [1025, 55] on li "Прийнято" at bounding box center [1012, 56] width 73 height 24
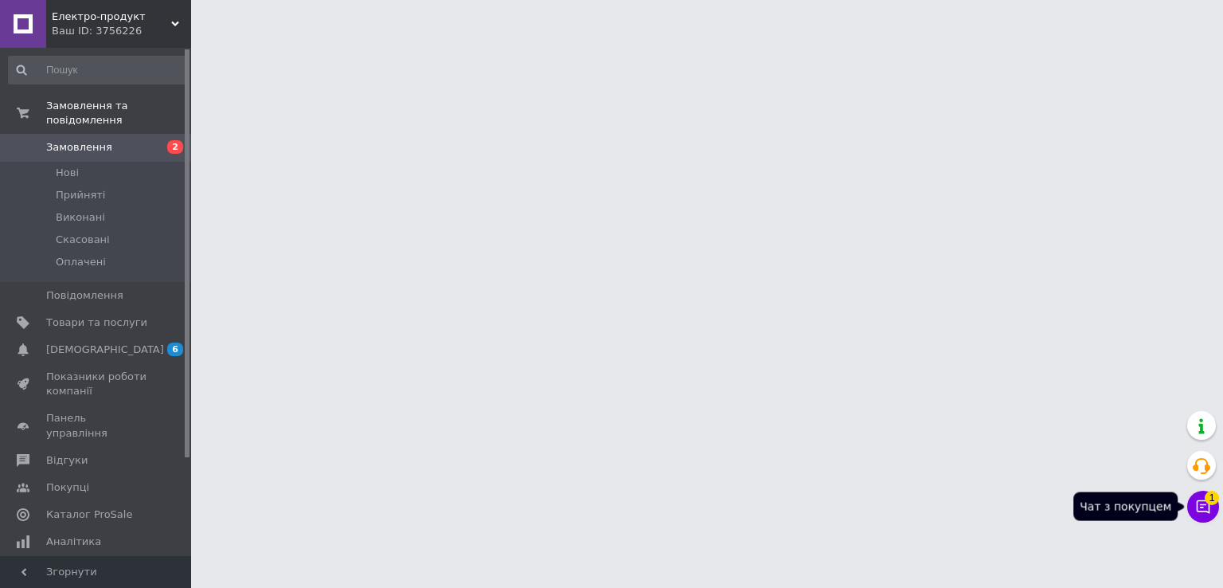
click at [1210, 506] on icon at bounding box center [1203, 506] width 16 height 16
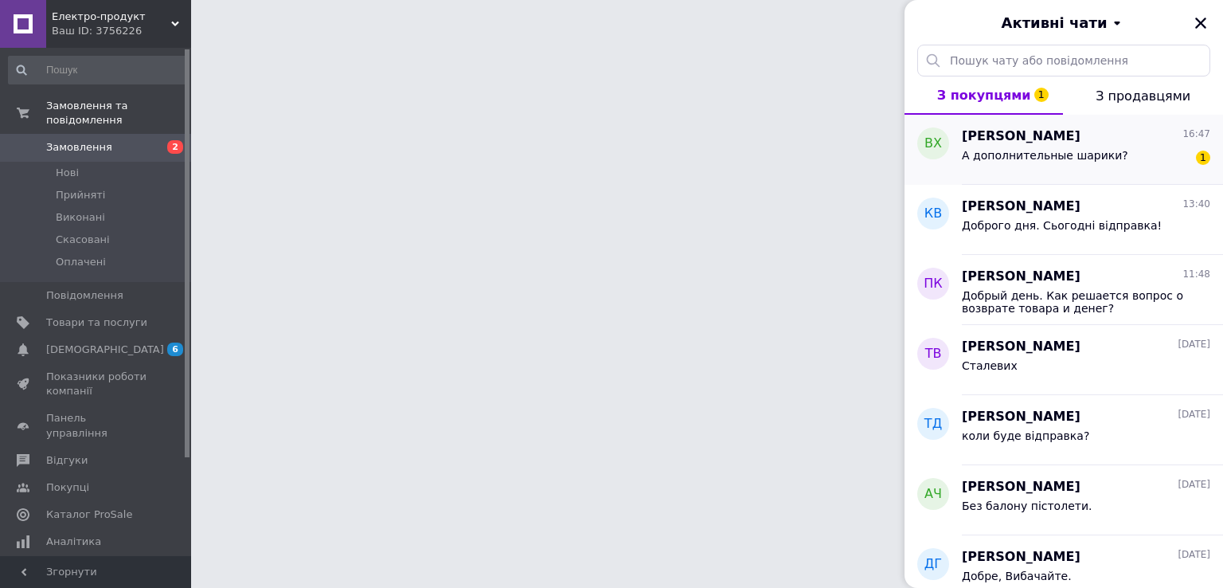
click at [1096, 144] on div "[PERSON_NAME] 16:47" at bounding box center [1086, 136] width 248 height 18
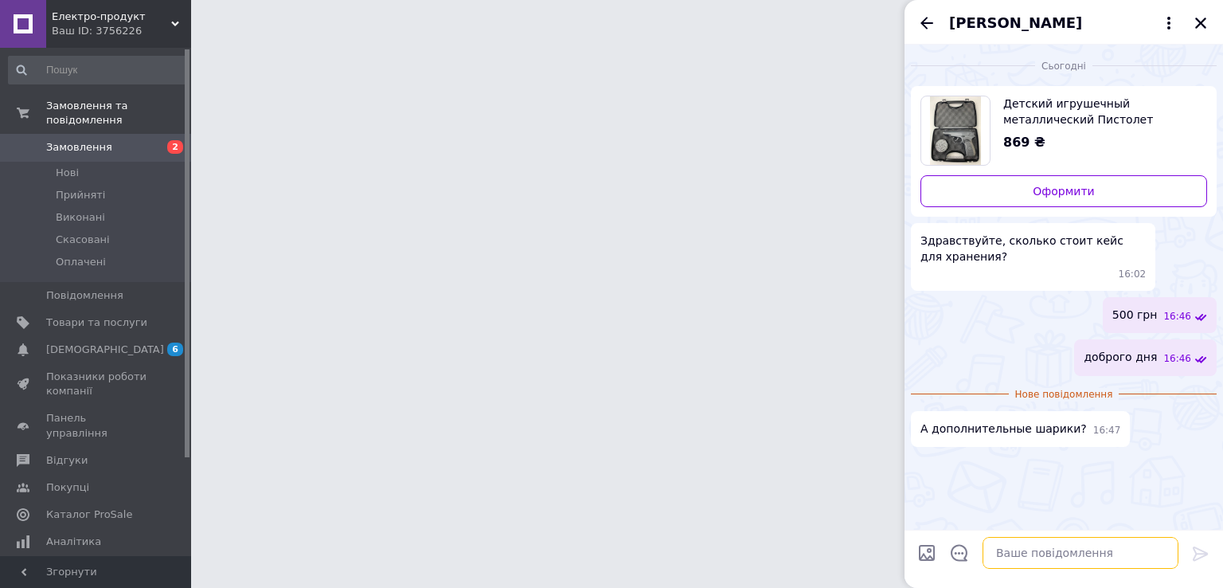
click at [1034, 556] on textarea at bounding box center [1081, 553] width 196 height 32
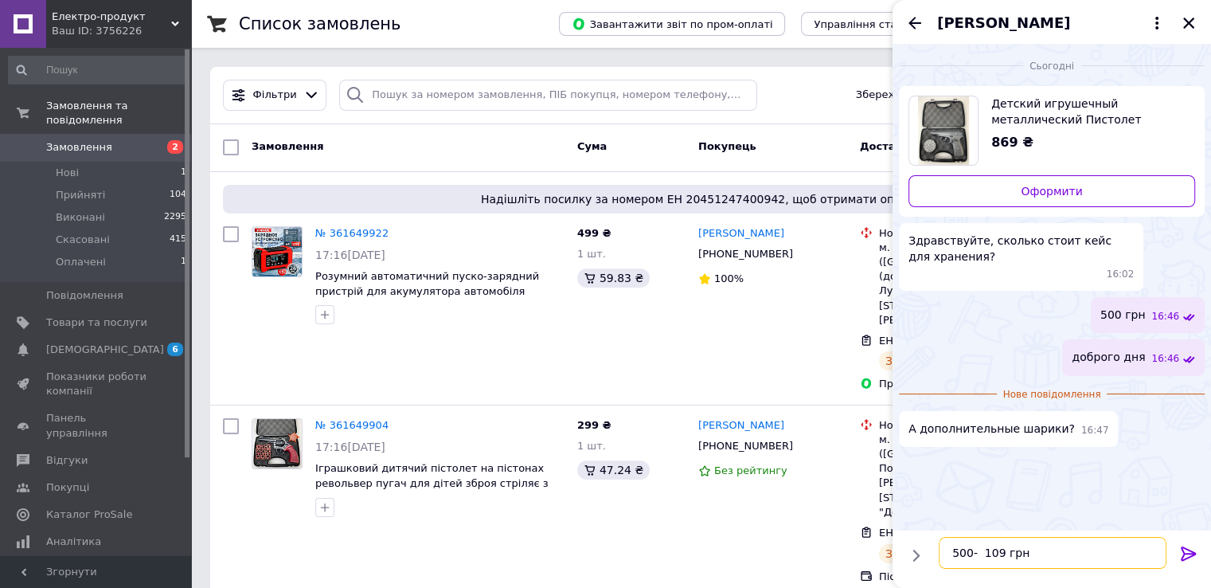
scroll to position [10, 0]
type textarea "500- 109 грн 1000- 200 грн"
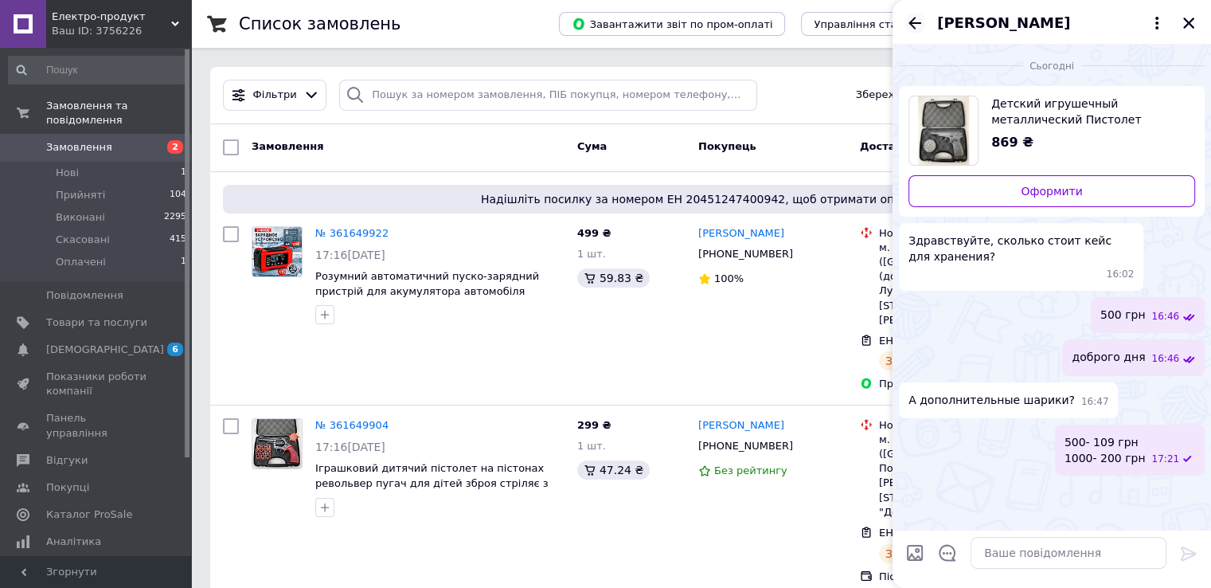
click at [916, 18] on icon "Назад" at bounding box center [914, 23] width 19 height 19
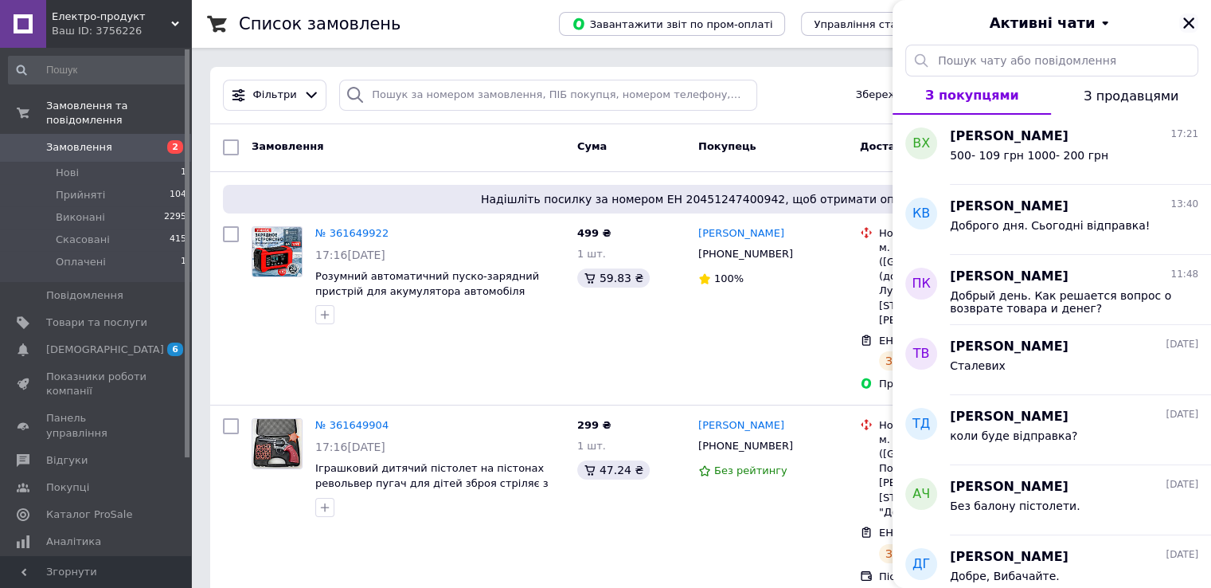
click at [1186, 21] on icon "Закрити" at bounding box center [1188, 23] width 11 height 11
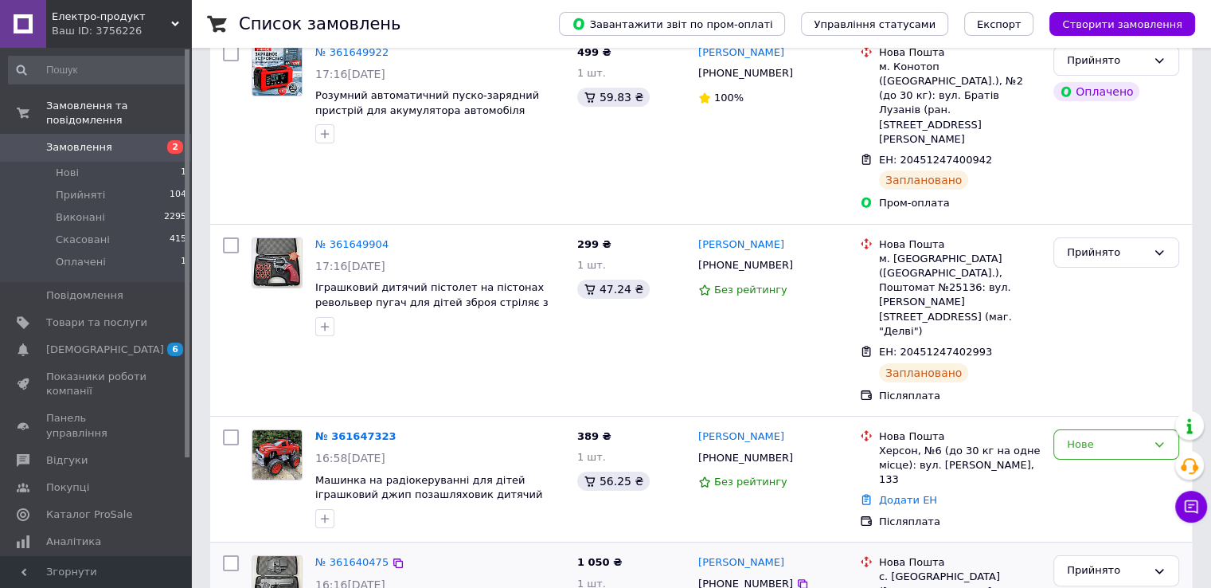
scroll to position [239, 0]
